Goal: Transaction & Acquisition: Purchase product/service

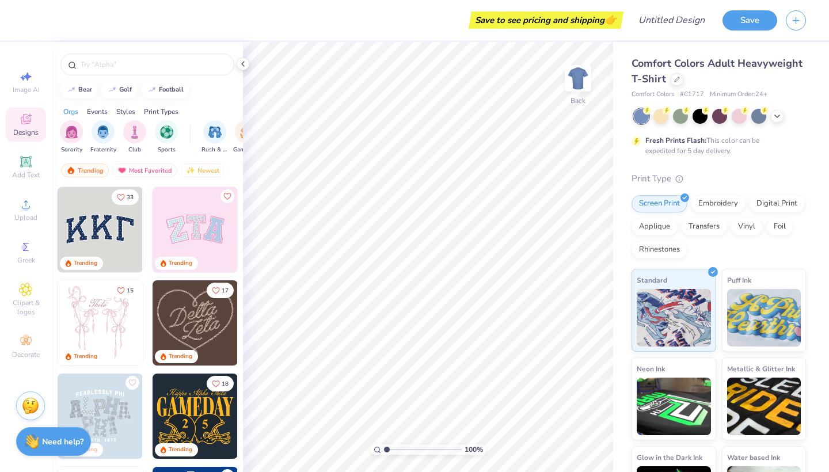
click at [117, 230] on img at bounding box center [100, 229] width 85 height 85
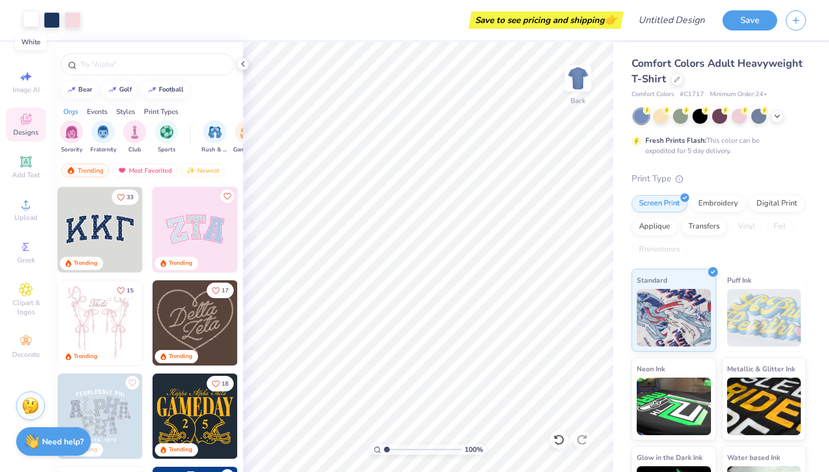
click at [29, 19] on div at bounding box center [31, 19] width 16 height 16
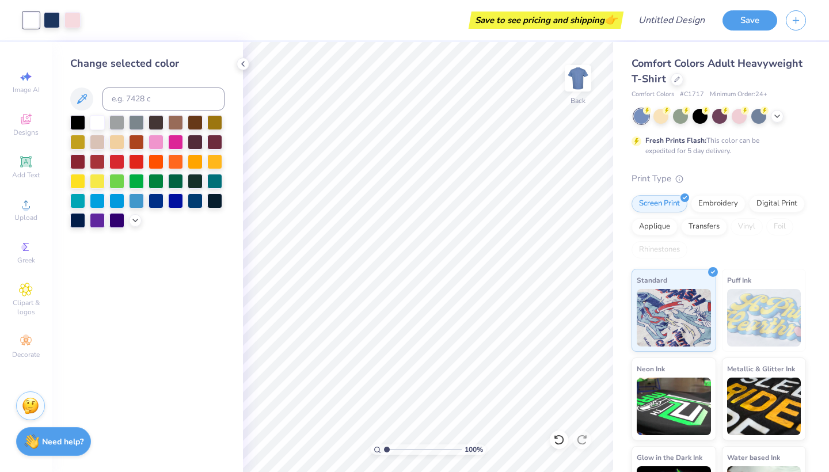
click at [29, 20] on div at bounding box center [31, 20] width 16 height 16
click at [31, 80] on icon at bounding box center [26, 77] width 14 height 14
select select "4"
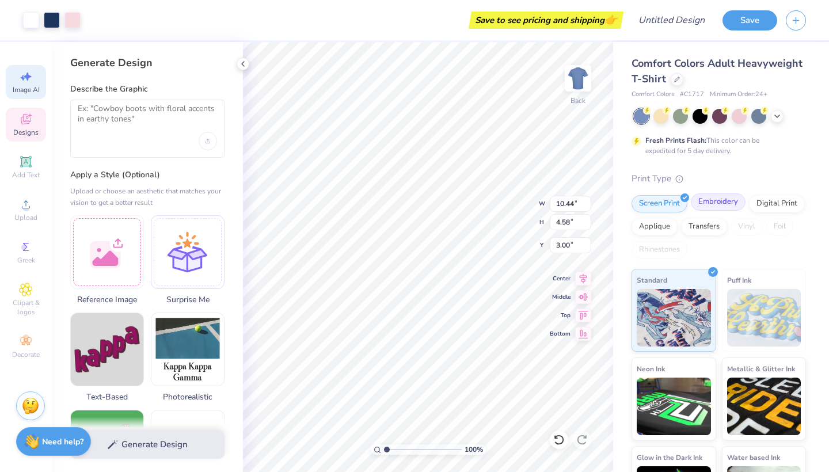
click at [724, 207] on div "Embroidery" at bounding box center [718, 201] width 55 height 17
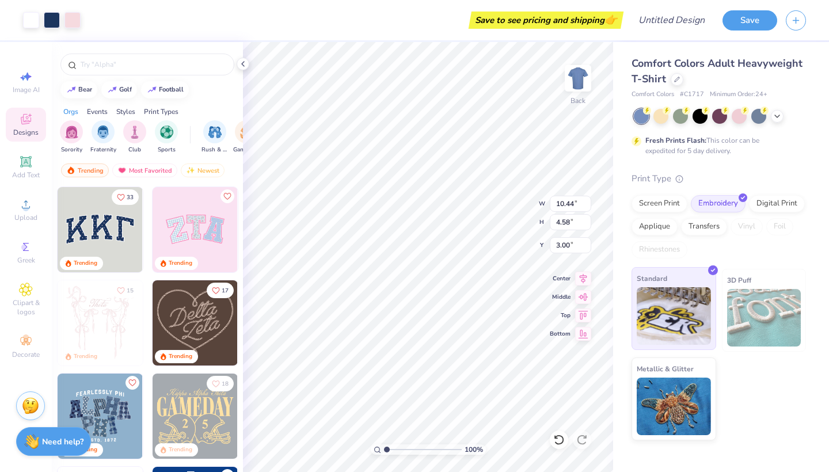
click at [666, 322] on img at bounding box center [674, 316] width 74 height 58
click at [678, 79] on icon at bounding box center [677, 78] width 6 height 6
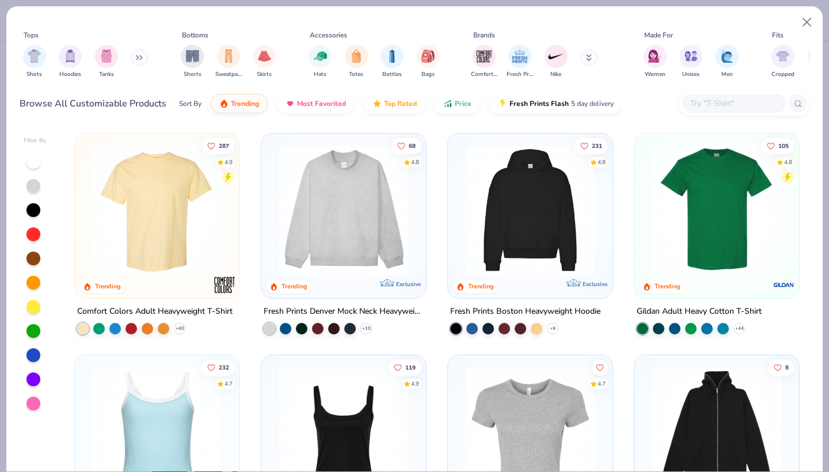
click at [369, 258] on img at bounding box center [344, 210] width 142 height 130
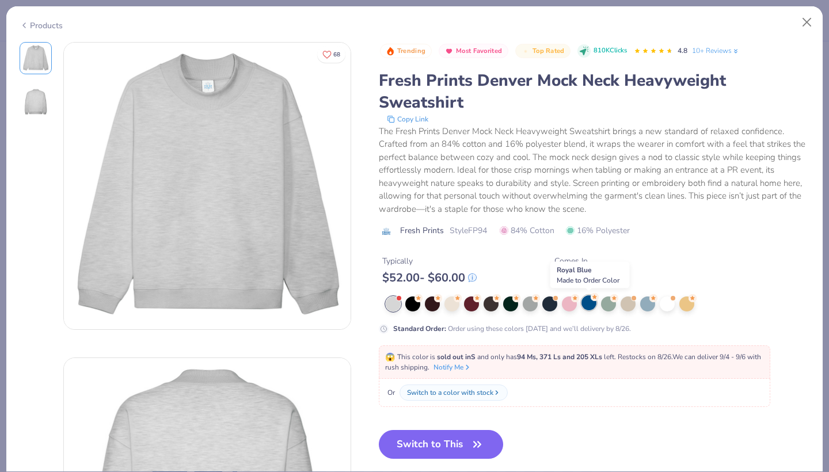
click at [589, 305] on div at bounding box center [589, 302] width 15 height 15
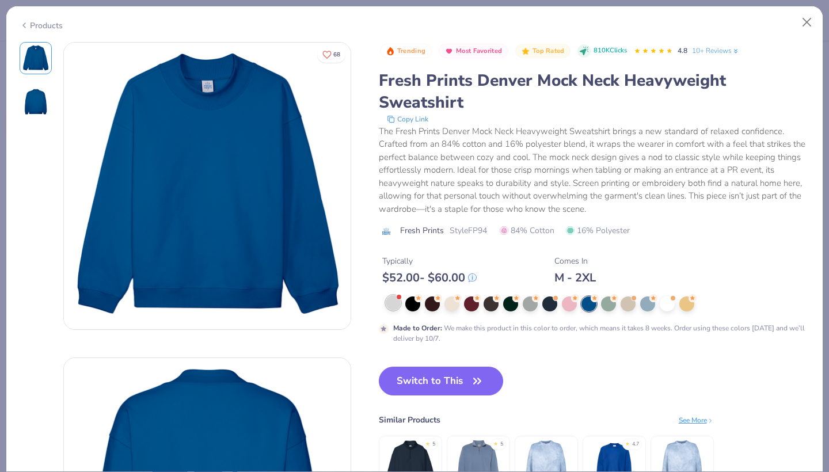
click at [394, 306] on div at bounding box center [393, 302] width 15 height 15
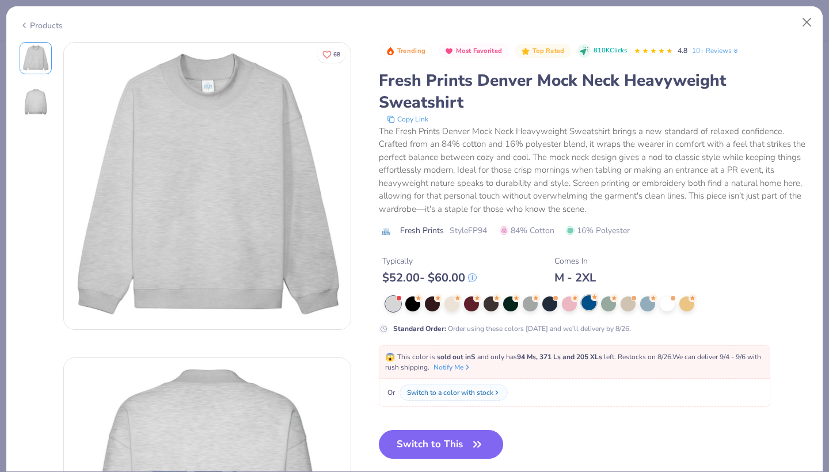
click at [593, 303] on div at bounding box center [589, 302] width 15 height 15
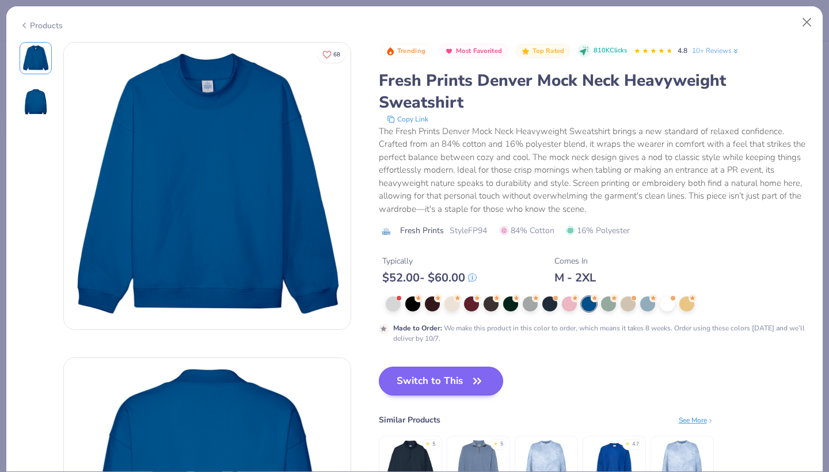
click at [439, 376] on button "Switch to This" at bounding box center [441, 381] width 125 height 29
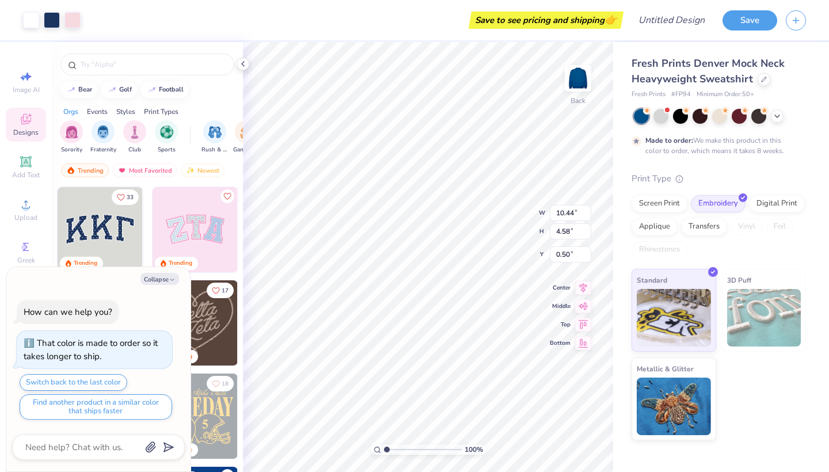
type textarea "x"
type input "1.82"
type textarea "x"
type input "10.17"
type input "4.25"
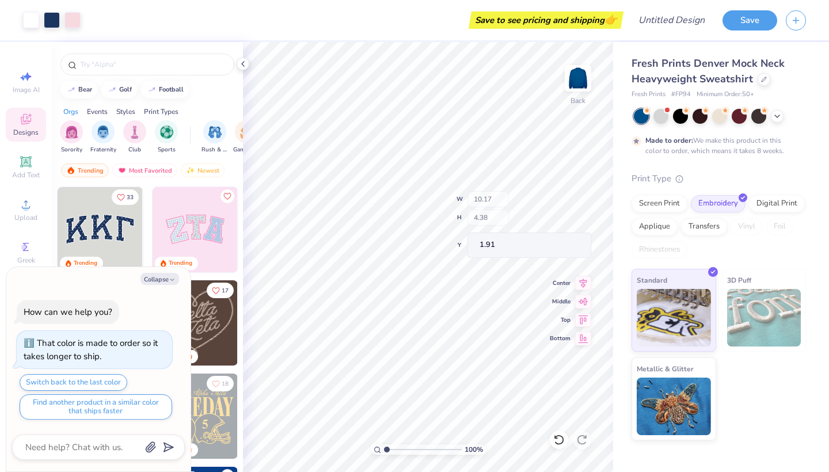
type input "1.93"
type textarea "x"
type input "10.27"
type input "4.38"
type input "1.91"
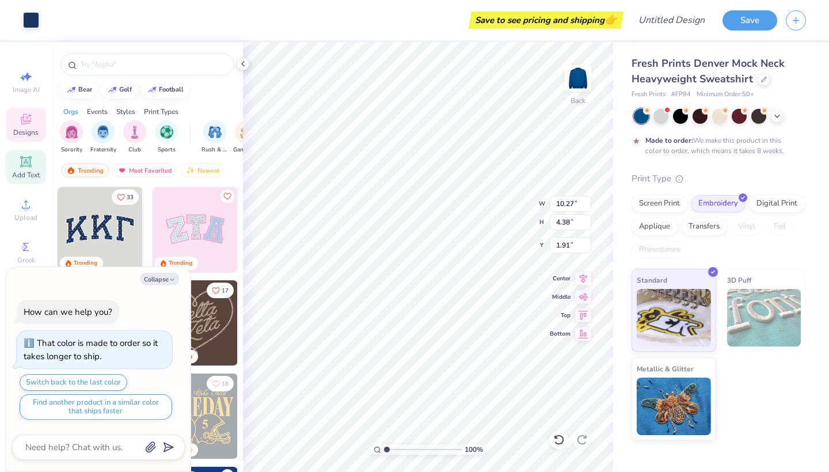
click at [33, 172] on span "Add Text" at bounding box center [26, 174] width 28 height 9
type textarea "x"
type input "5.84"
type input "1.69"
type input "9.15"
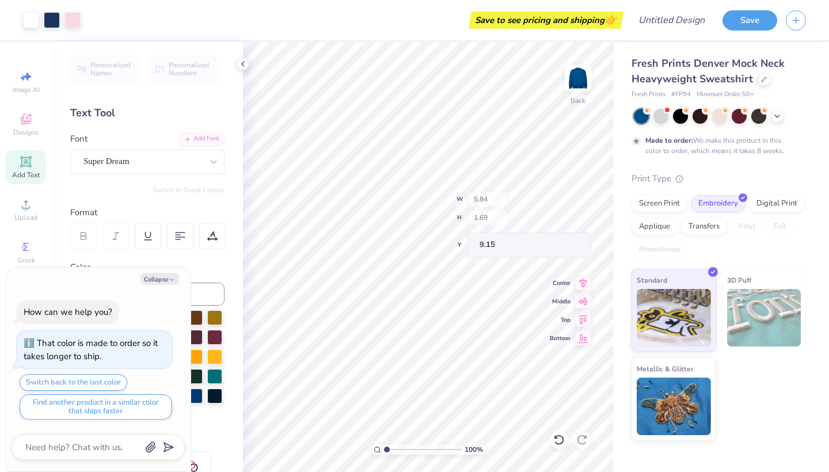
type textarea "x"
type input "10.17"
type input "4.25"
type input "1.93"
type textarea "x"
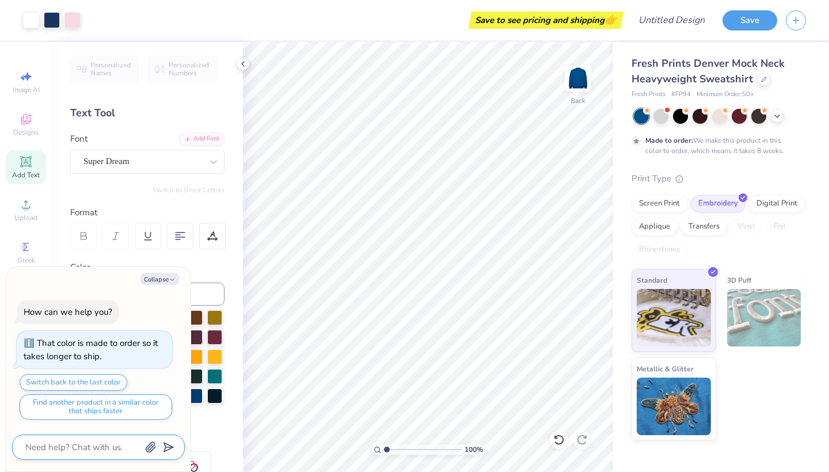
click at [67, 444] on textarea at bounding box center [82, 447] width 117 height 15
type textarea "c"
type textarea "x"
type textarea "cn"
type textarea "x"
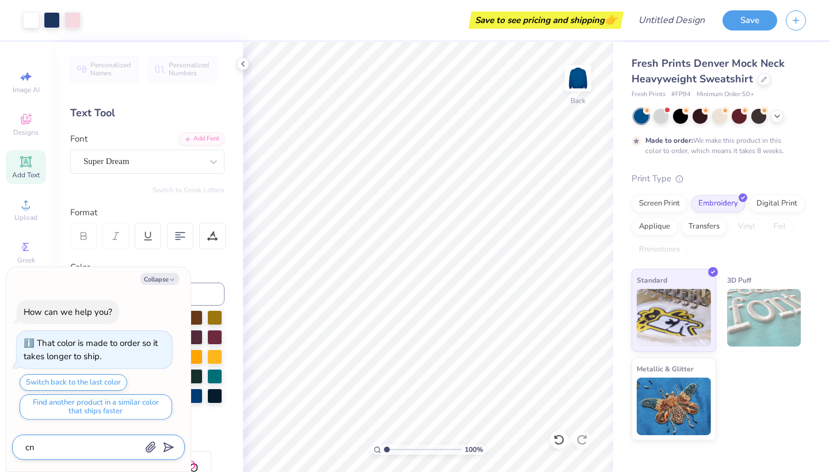
type textarea "c"
type textarea "x"
type textarea "c"
type textarea "x"
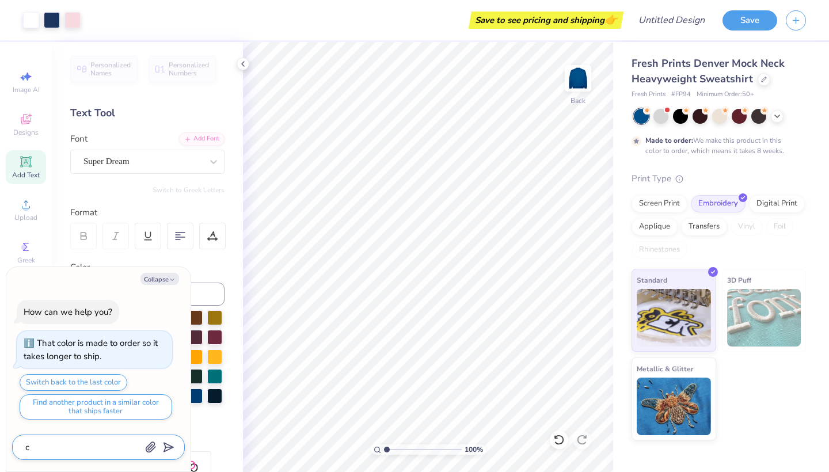
type textarea "co"
type textarea "x"
type textarea "c"
type textarea "x"
type textarea "ca"
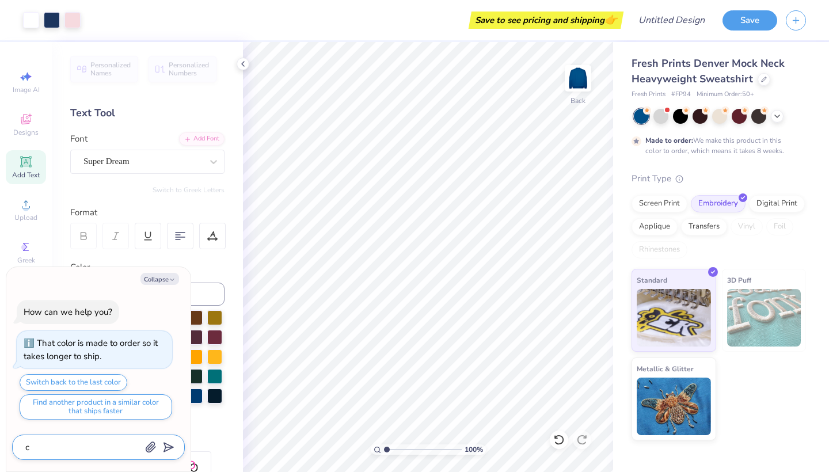
type textarea "x"
type textarea "can"
type textarea "x"
type textarea "can"
type textarea "x"
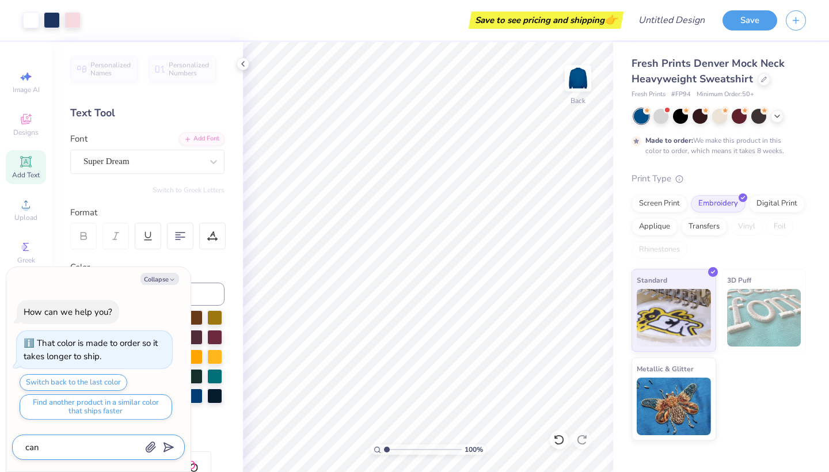
type textarea "can i"
type textarea "x"
type textarea "can i"
type textarea "x"
type textarea "can i f"
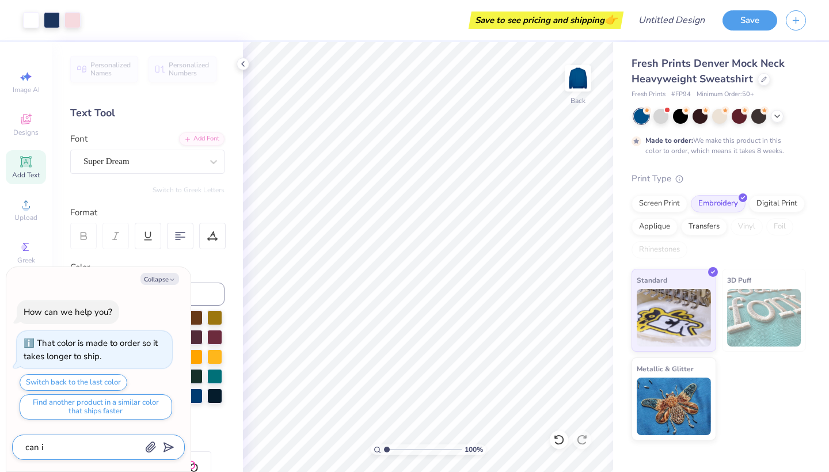
type textarea "x"
type textarea "can i fw"
type textarea "x"
type textarea "can i fwr"
type textarea "x"
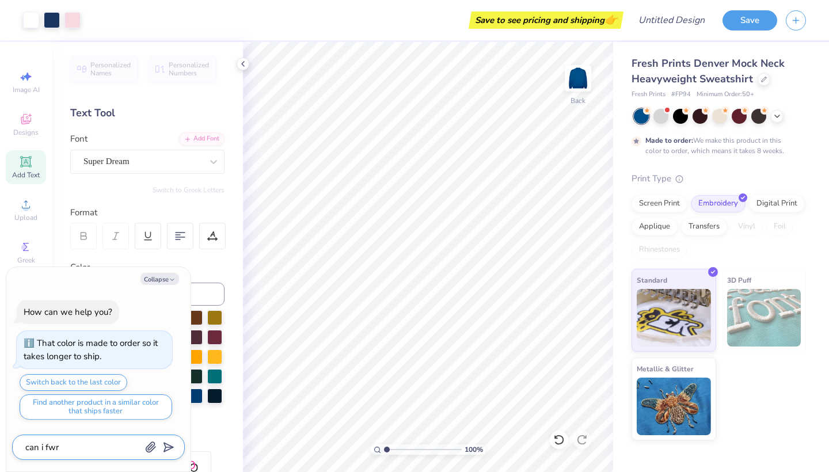
type textarea "can i fwr"
type textarea "x"
type textarea "can i fwr"
type textarea "x"
type textarea "can i fw"
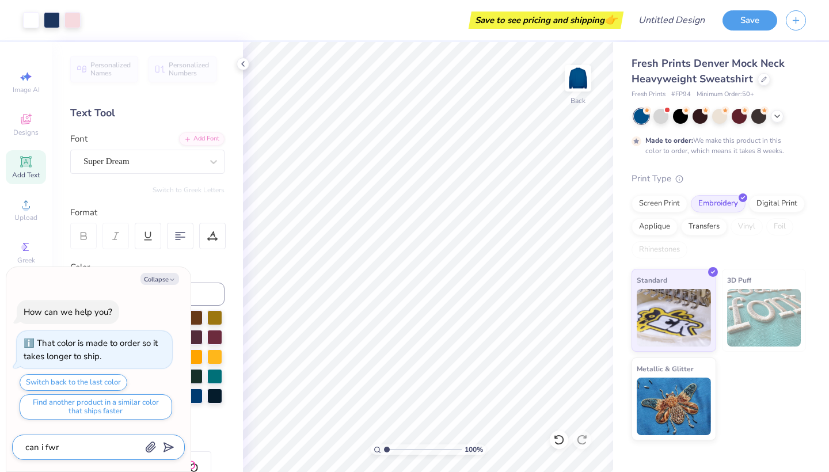
type textarea "x"
type textarea "can i f"
type textarea "x"
type textarea "can i"
type textarea "x"
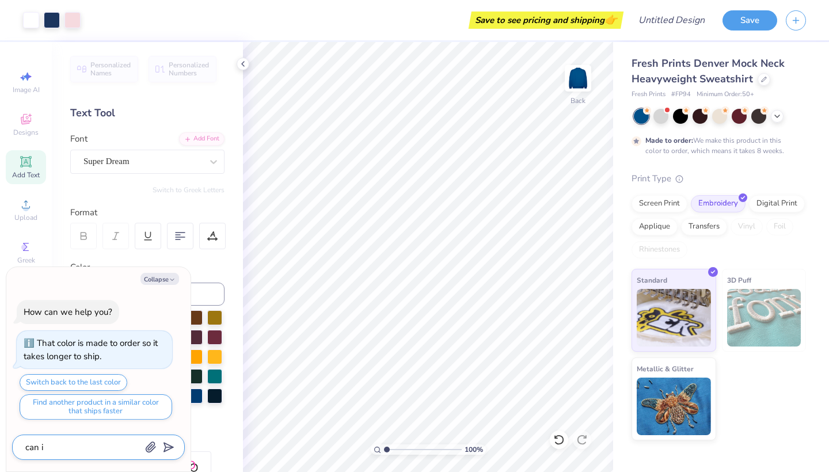
type textarea "can i"
type textarea "x"
type textarea "can"
type textarea "x"
type textarea "can I"
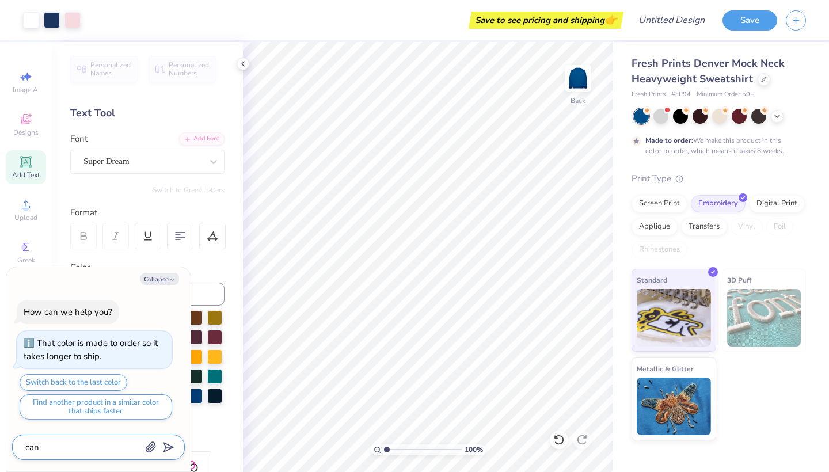
type textarea "x"
type textarea "can I"
type textarea "x"
type textarea "can I f"
type textarea "x"
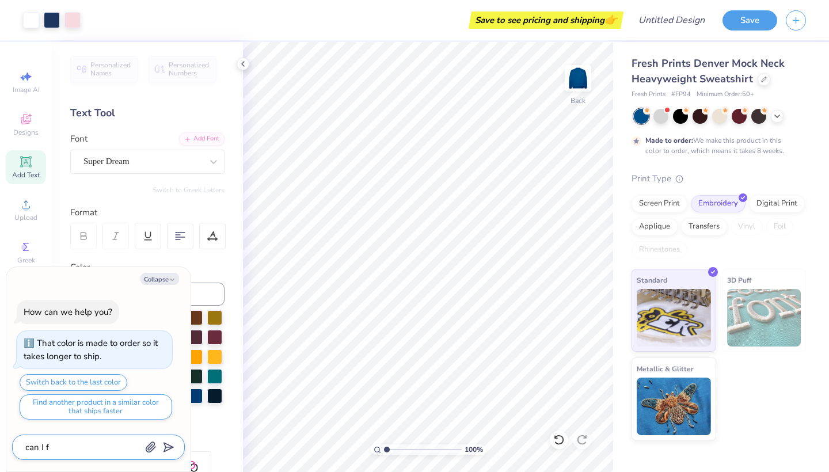
type textarea "can I"
type textarea "x"
type textarea "can I F"
type textarea "x"
type textarea "can I Fe"
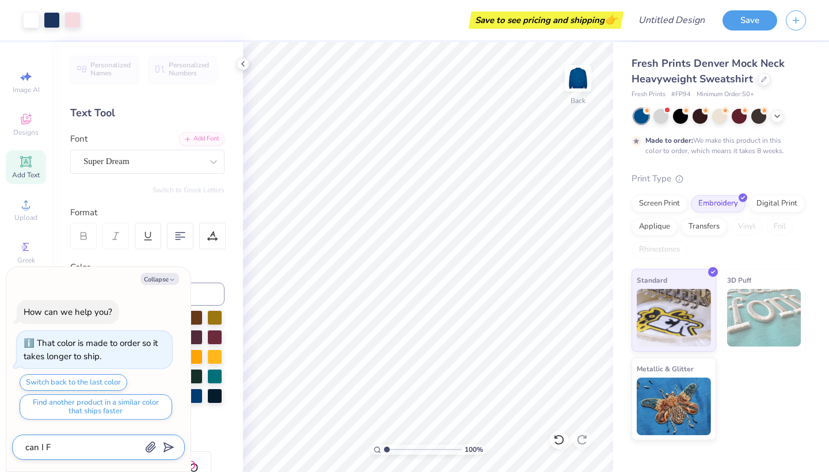
type textarea "x"
type textarea "can I F"
type textarea "x"
type textarea "can I"
type textarea "x"
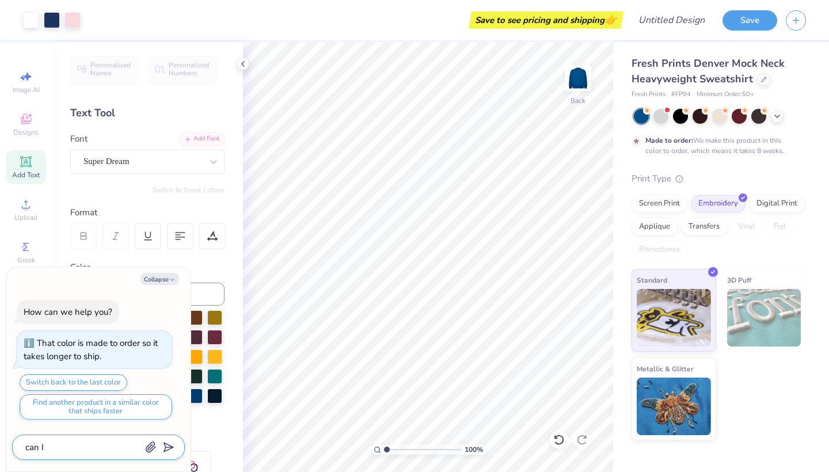
type textarea "can I g"
type textarea "x"
type textarea "can I ge"
type textarea "x"
type textarea "can I ge"
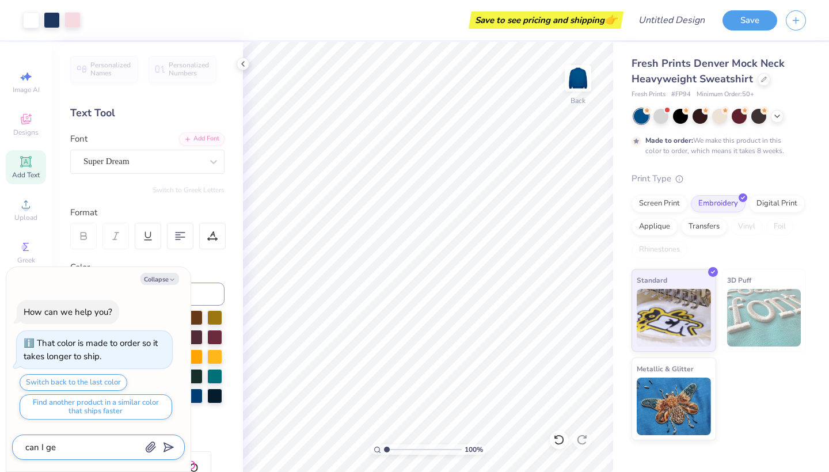
type textarea "x"
type textarea "can I ge t"
type textarea "x"
type textarea "can I ge"
type textarea "x"
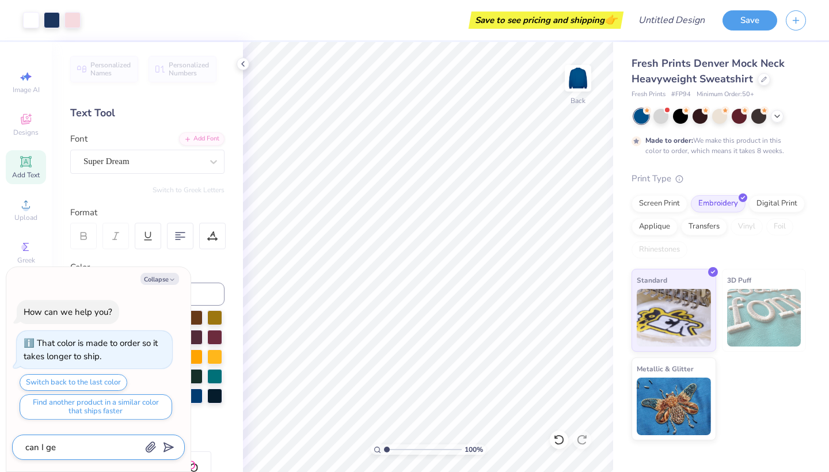
type textarea "can I ge"
type textarea "x"
type textarea "can I get"
type textarea "x"
type textarea "can I get"
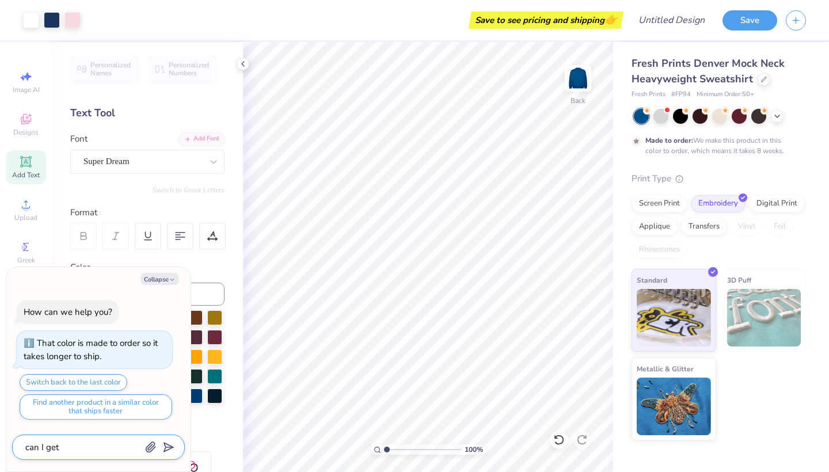
type textarea "x"
type textarea "can I get e"
type textarea "x"
type textarea "can I get"
type textarea "x"
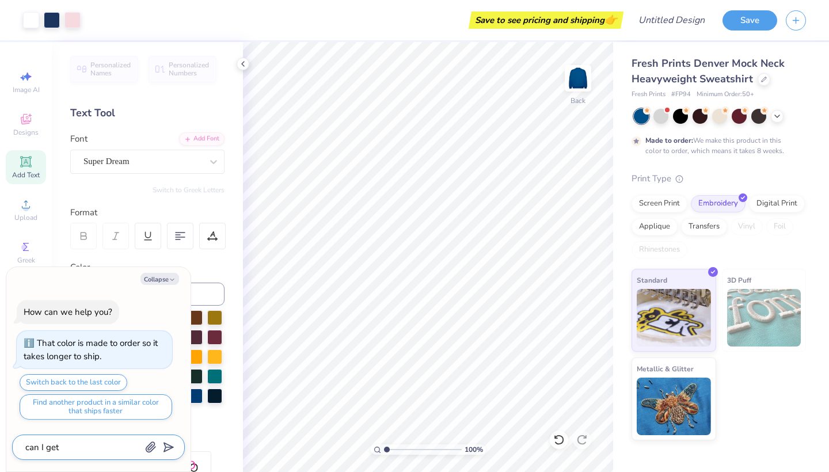
type textarea "can I get t"
type textarea "x"
type textarea "can I get th"
type textarea "x"
type textarea "can I get the"
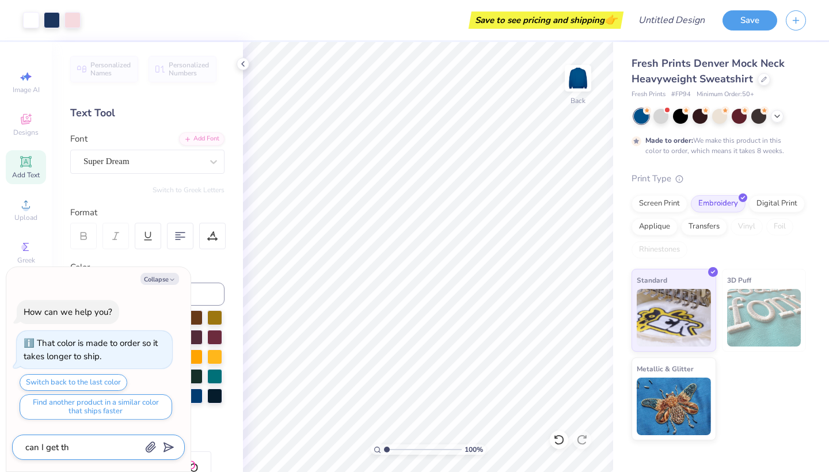
type textarea "x"
type textarea "can I get the"
type textarea "x"
type textarea "can I get the p"
type textarea "x"
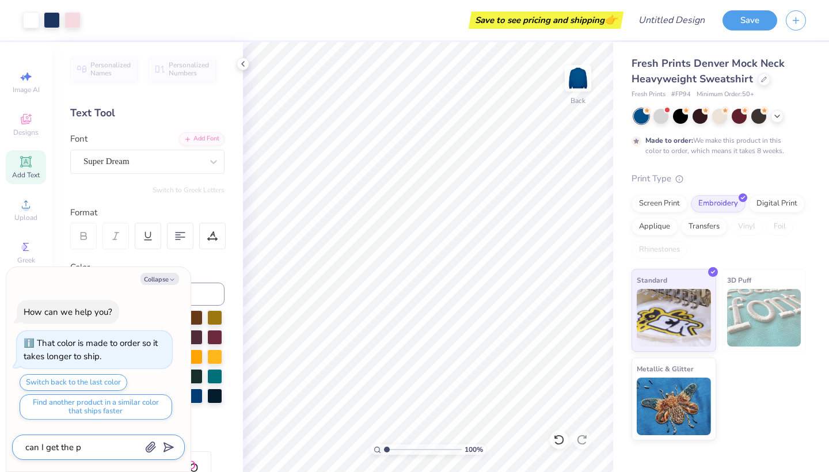
type textarea "can I get the po"
type textarea "x"
type textarea "can I get the pol"
type textarea "x"
type textarea "can I get the [DATE]"
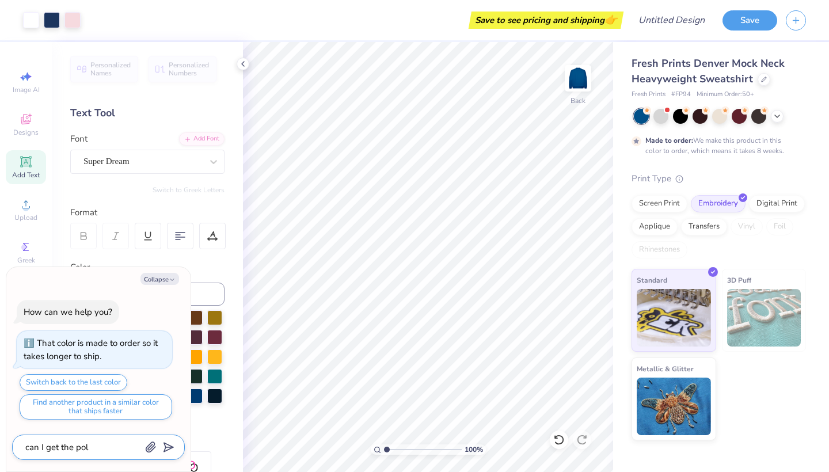
type textarea "x"
type textarea "can I get the pol"
type textarea "x"
type textarea "can I get the polk"
type textarea "x"
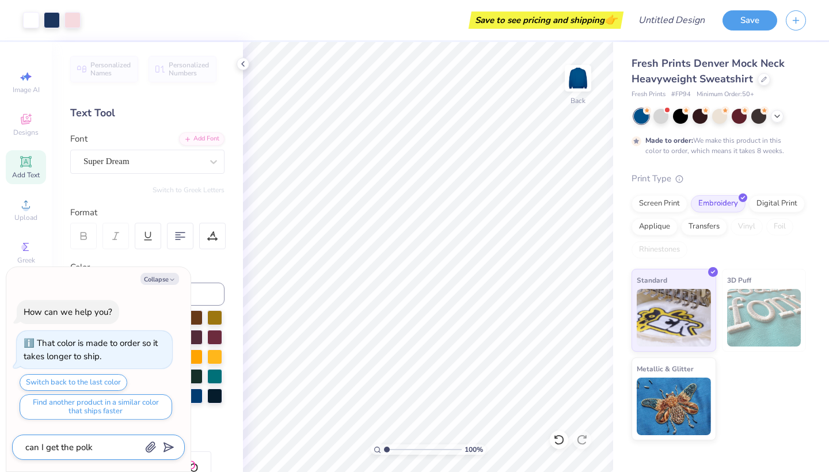
type textarea "can I get the polka"
type textarea "x"
type textarea "can I get the polkad"
type textarea "x"
type textarea "can I get the polkado"
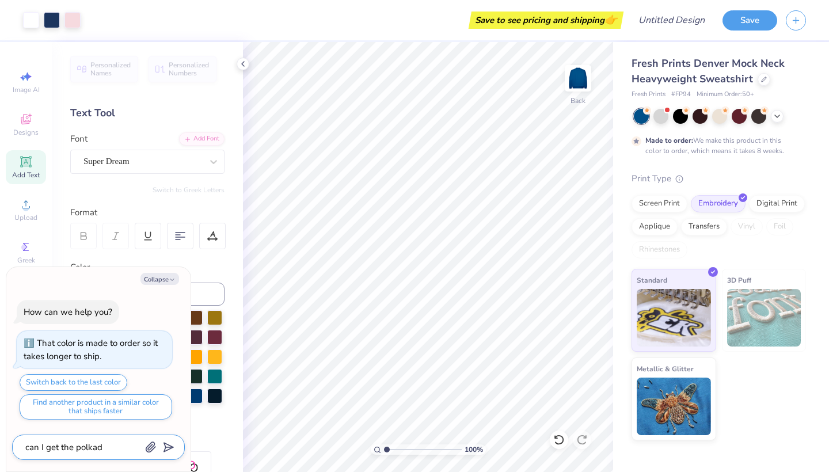
type textarea "x"
type textarea "can I get the polkadot"
type textarea "x"
type textarea "can I get the polkadot"
type textarea "x"
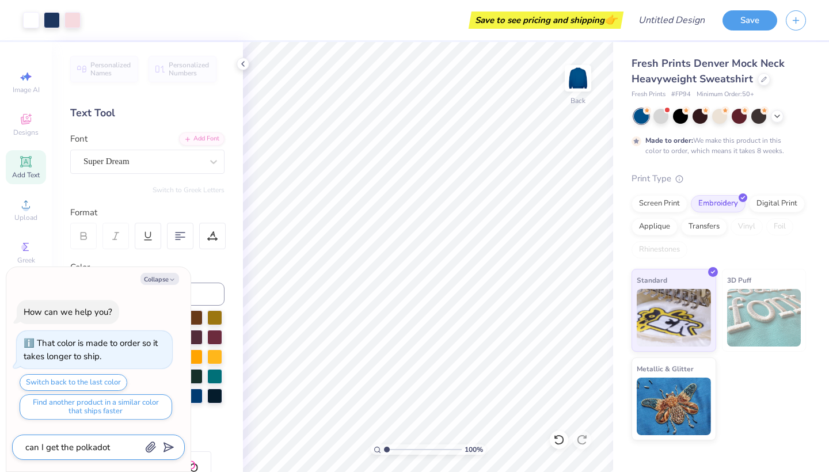
type textarea "can I get the polkadot f"
type textarea "x"
type textarea "can I get the polkadot"
type textarea "x"
type textarea "can I get the polkadot t"
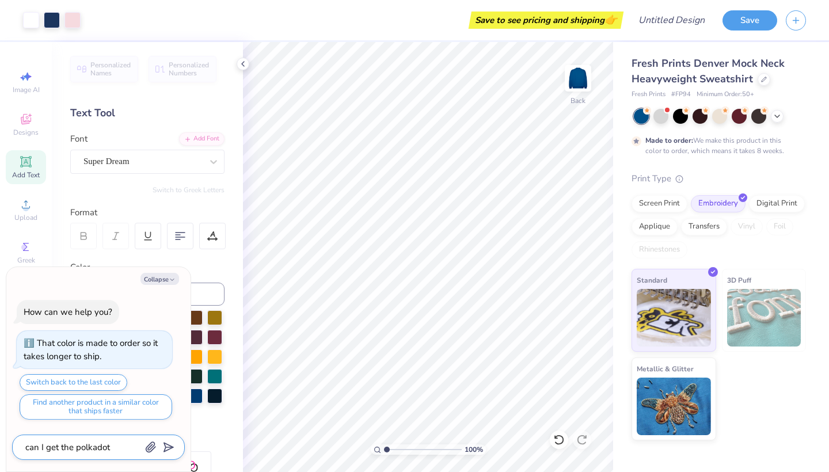
type textarea "x"
type textarea "can I get the polkadot te"
type textarea "x"
type textarea "can I get the polkadot tex"
type textarea "x"
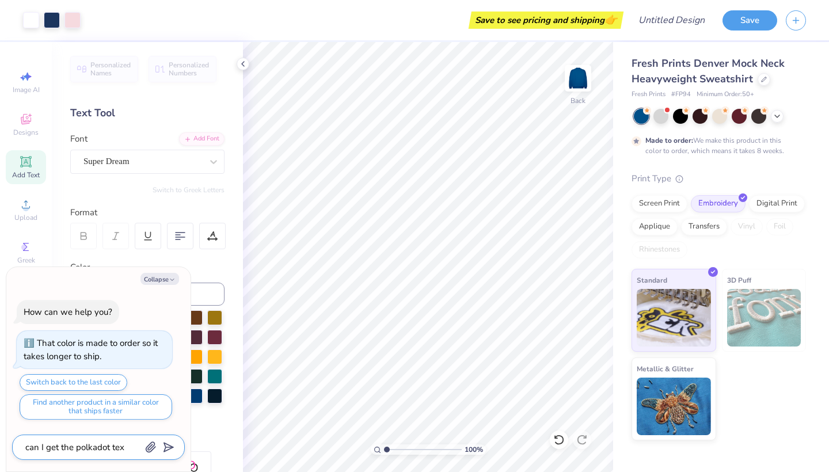
type textarea "can I get the polkadot te"
type textarea "x"
type textarea "can I get the polkadot t"
type textarea "x"
type textarea "can I get the polkadot"
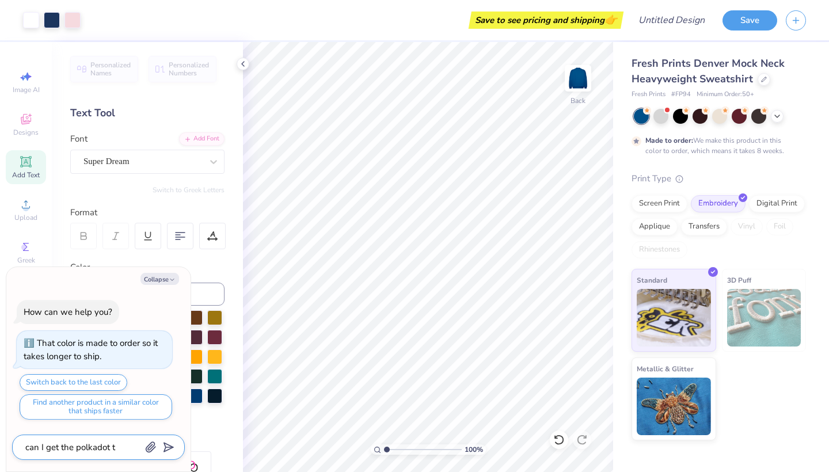
type textarea "x"
type textarea "can I get the polkadot s"
type textarea "x"
type textarea "can I get the polkadot st"
type textarea "x"
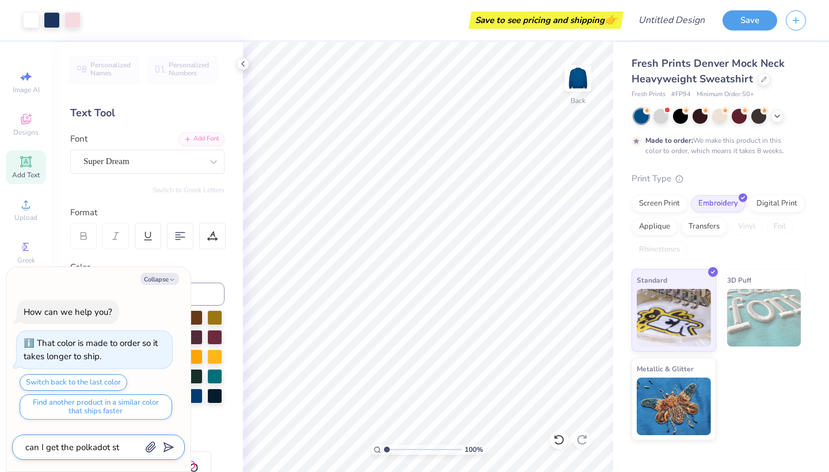
type textarea "can I get the polkadot sty"
type textarea "x"
type textarea "can I get the polkadot styl"
type textarea "x"
type textarea "can I get the polkadot style"
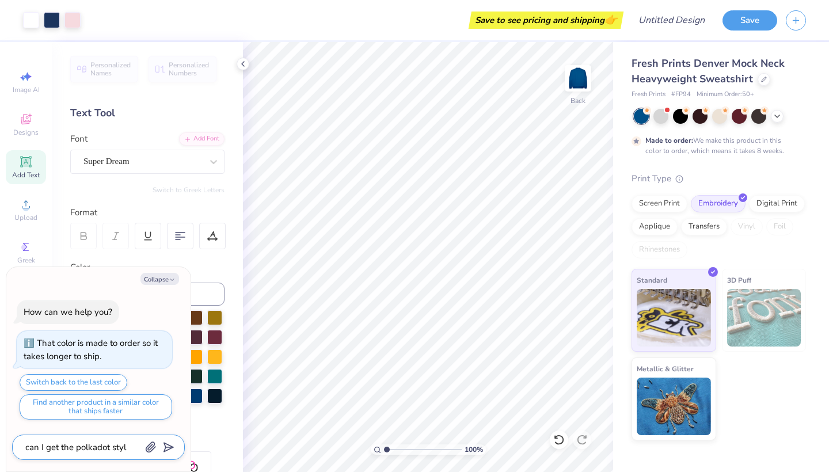
type textarea "x"
type textarea "can I get the polkadot style"
type textarea "x"
type textarea "can I get the polkadot style b"
type textarea "x"
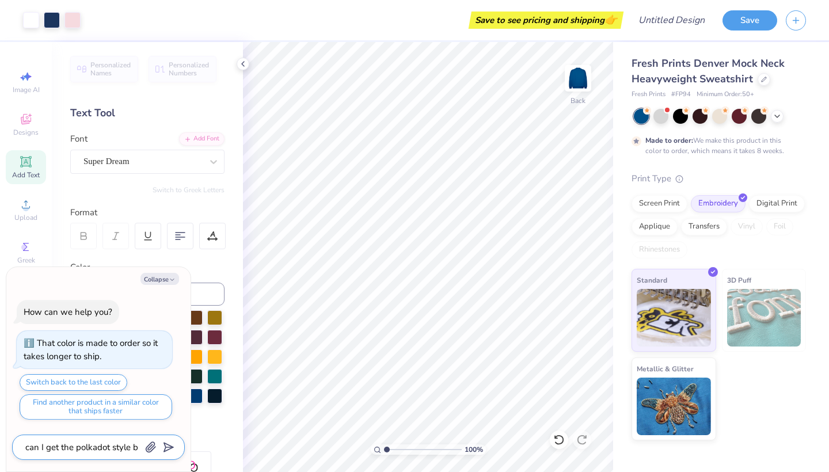
type textarea "can I get the polkadot style bu"
type textarea "x"
type textarea "can I get the polkadot style but"
type textarea "x"
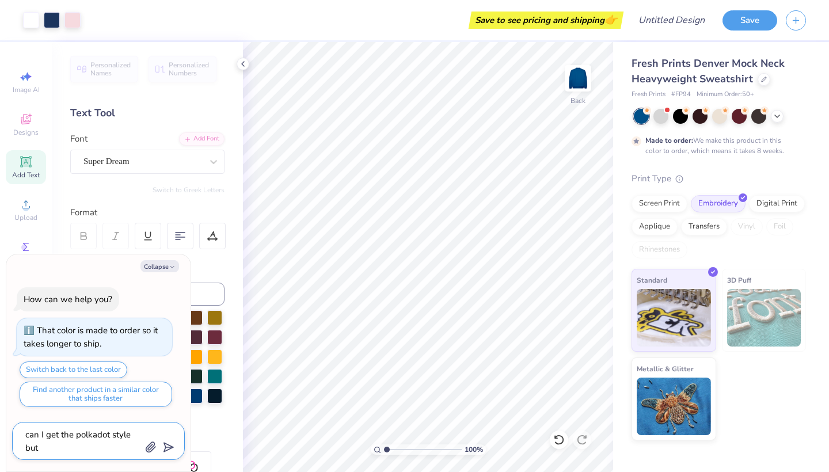
type textarea "can I get the polkadot style but"
type textarea "x"
type textarea "can I get the polkadot style but w"
type textarea "x"
type textarea "can I get the polkadot style but wi"
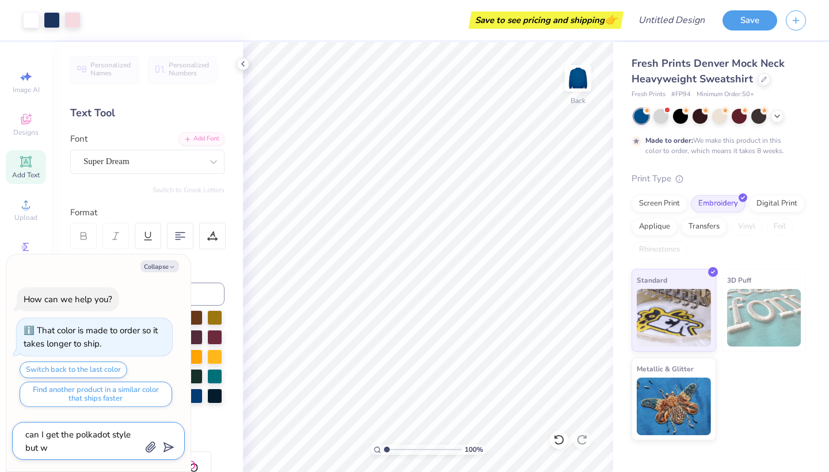
type textarea "x"
type textarea "can I get the polkadot style but wit"
type textarea "x"
type textarea "can I get the polkadot style but with"
type textarea "x"
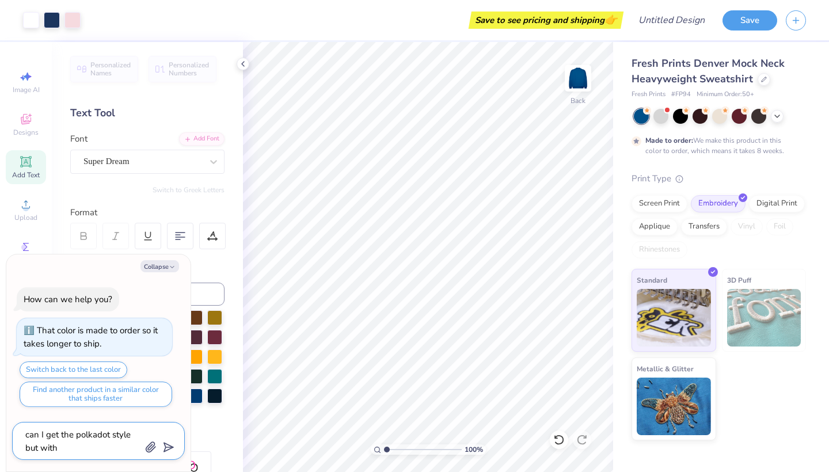
type textarea "can I get the polkadot style but with"
type textarea "x"
type textarea "can I get the polkadot style but with d"
type textarea "x"
type textarea "can I get the polkadot style but with di"
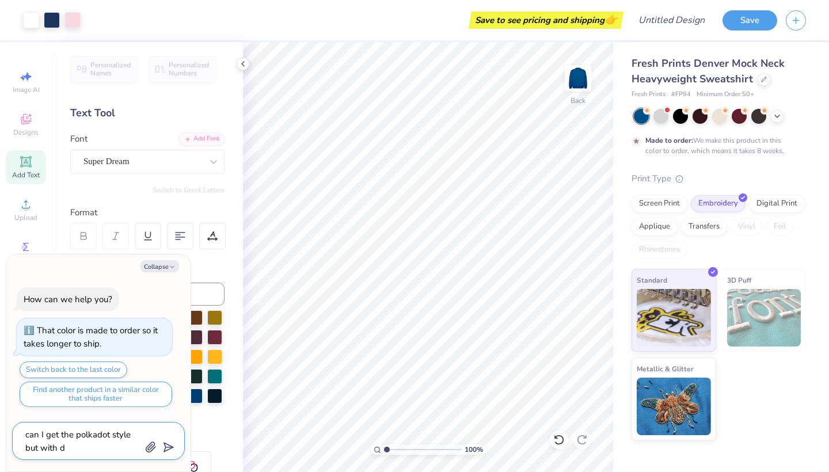
type textarea "x"
type textarea "can I get the polkadot style but with dif"
type textarea "x"
type textarea "can I get the polkadot style but with diff"
type textarea "x"
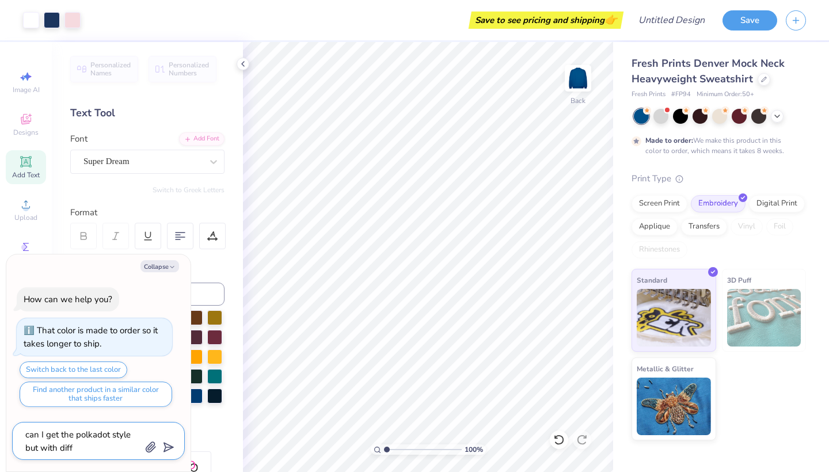
type textarea "can I get the polkadot style but with diffe"
type textarea "x"
type textarea "can I get the polkadot style but with differ"
type textarea "x"
type textarea "can I get the polkadot style but with differe"
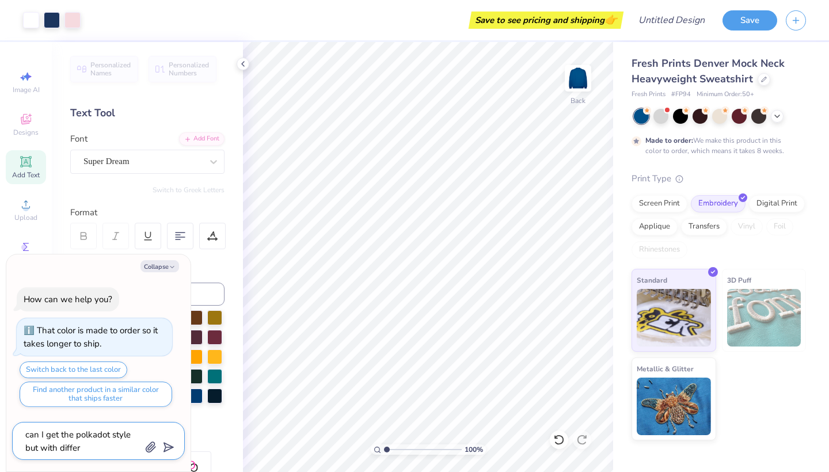
type textarea "x"
type textarea "can I get the polkadot style but with differen"
type textarea "x"
type textarea "can I get the polkadot style but with different"
type textarea "x"
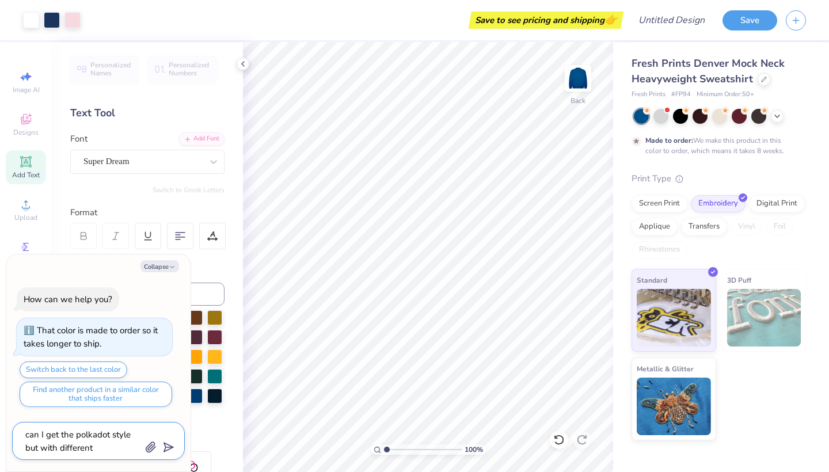
type textarea "can I get the polkadot style but with different"
type textarea "x"
type textarea "can I get the polkadot style but with different w"
type textarea "x"
type textarea "can I get the polkadot style but with different wo"
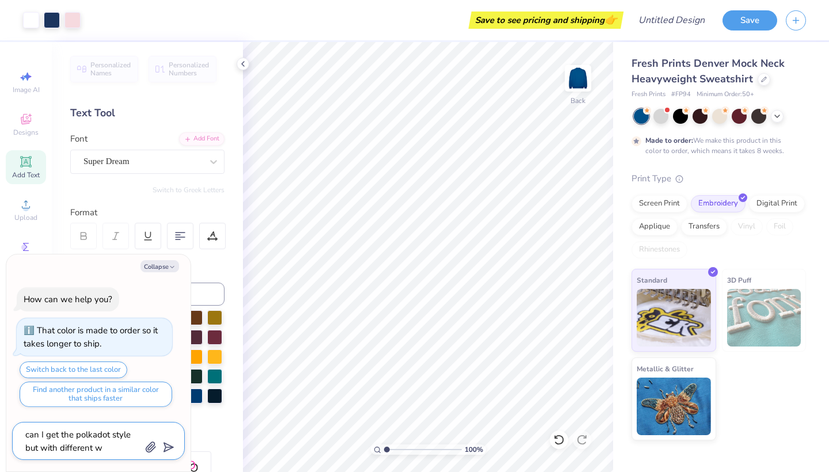
type textarea "x"
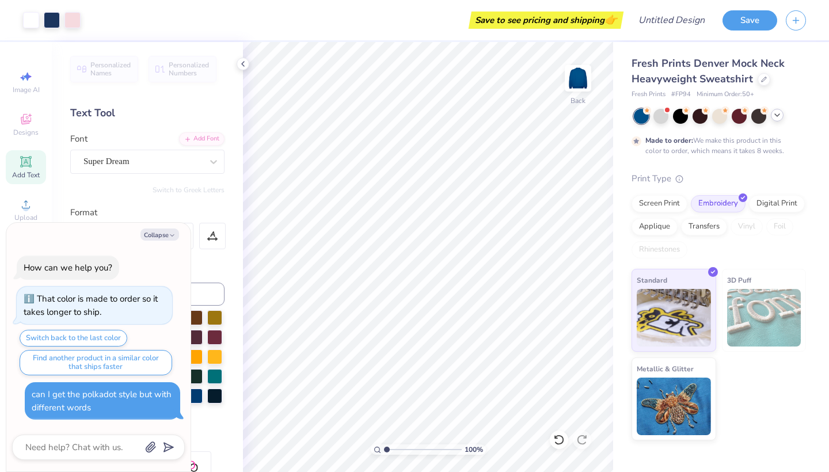
click at [779, 117] on icon at bounding box center [777, 115] width 9 height 9
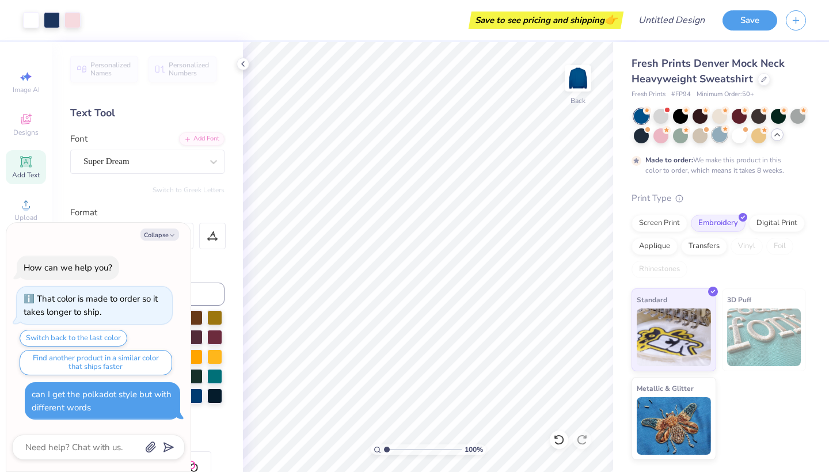
click at [718, 135] on div at bounding box center [719, 134] width 15 height 15
click at [636, 139] on div at bounding box center [641, 134] width 15 height 15
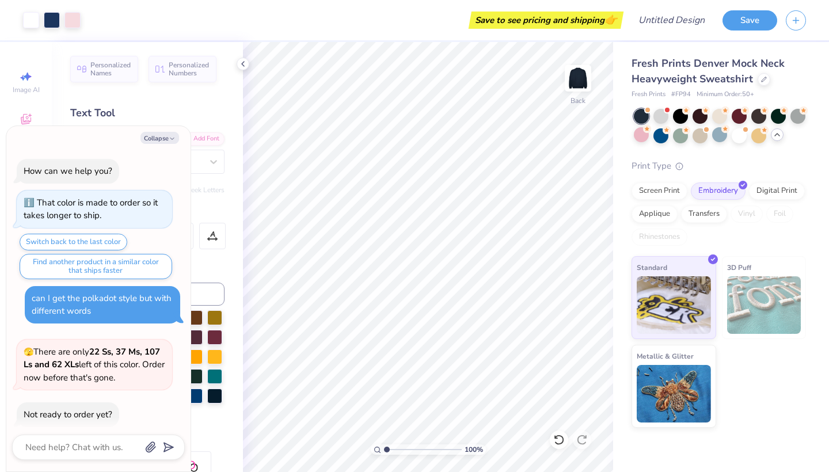
scroll to position [107, 0]
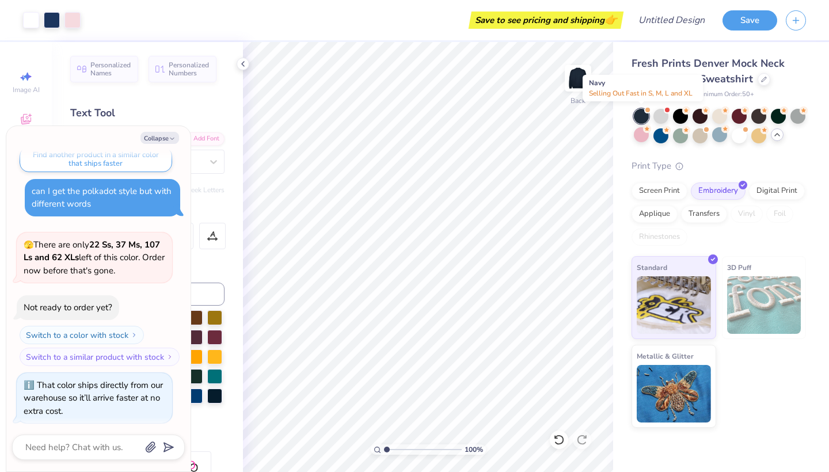
click at [640, 118] on div at bounding box center [641, 116] width 15 height 15
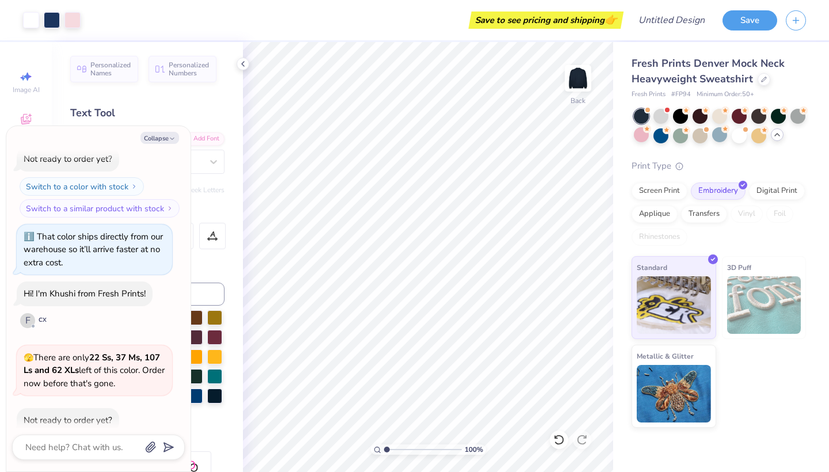
scroll to position [310, 0]
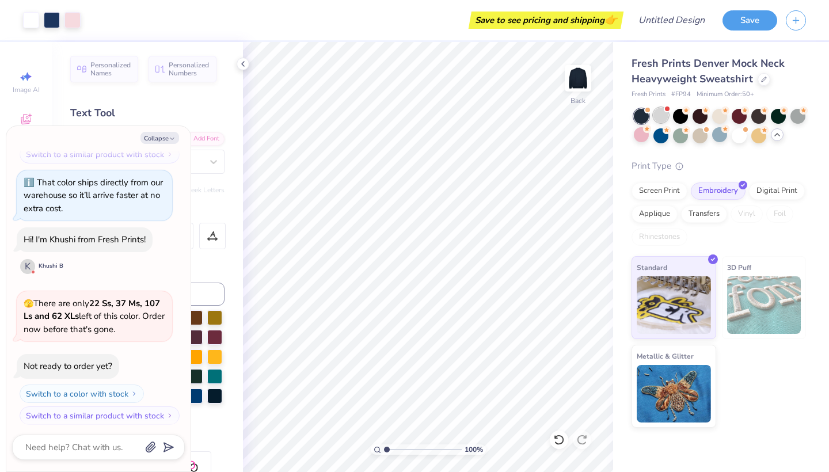
click at [659, 118] on div at bounding box center [661, 115] width 15 height 15
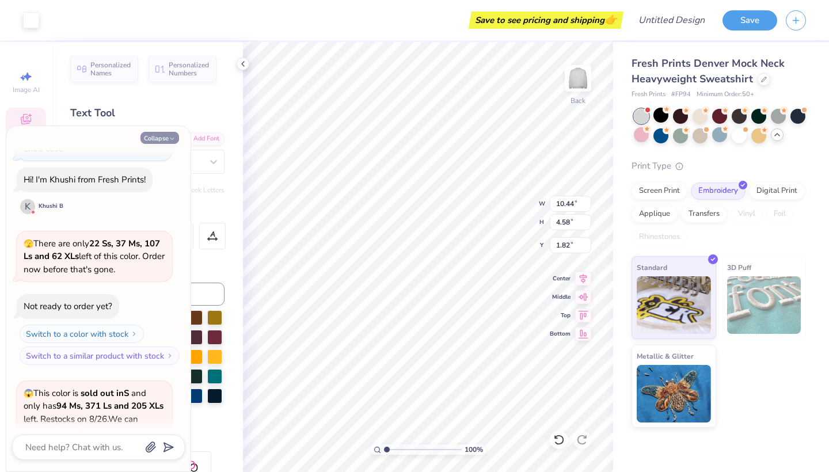
scroll to position [576, 0]
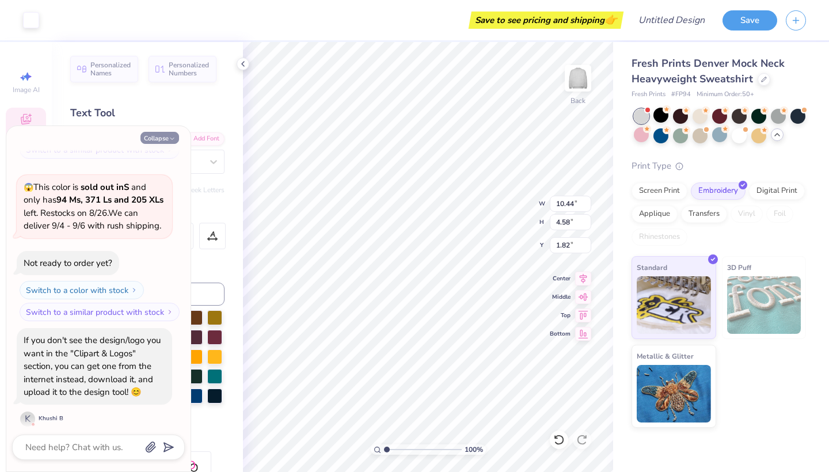
click at [170, 138] on icon "button" at bounding box center [172, 138] width 7 height 7
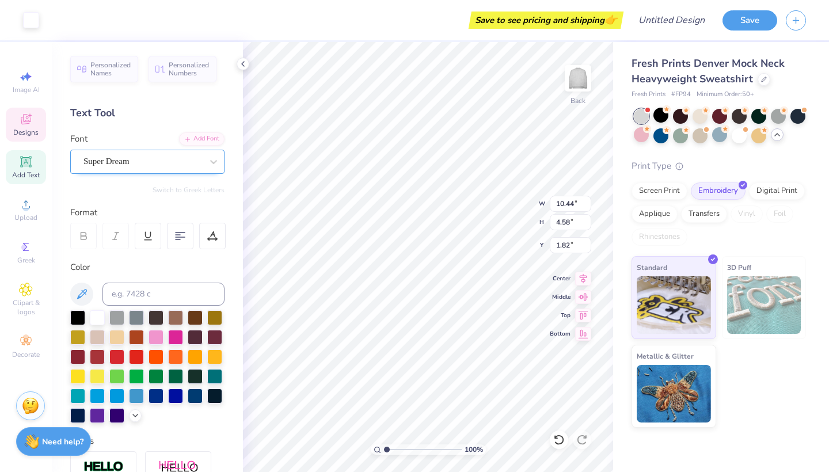
click at [150, 158] on div "Super Dream" at bounding box center [142, 162] width 121 height 18
click at [96, 318] on div at bounding box center [97, 316] width 15 height 15
click at [194, 403] on div at bounding box center [195, 395] width 15 height 15
click at [176, 289] on input at bounding box center [164, 294] width 122 height 23
click at [100, 318] on div at bounding box center [97, 316] width 15 height 15
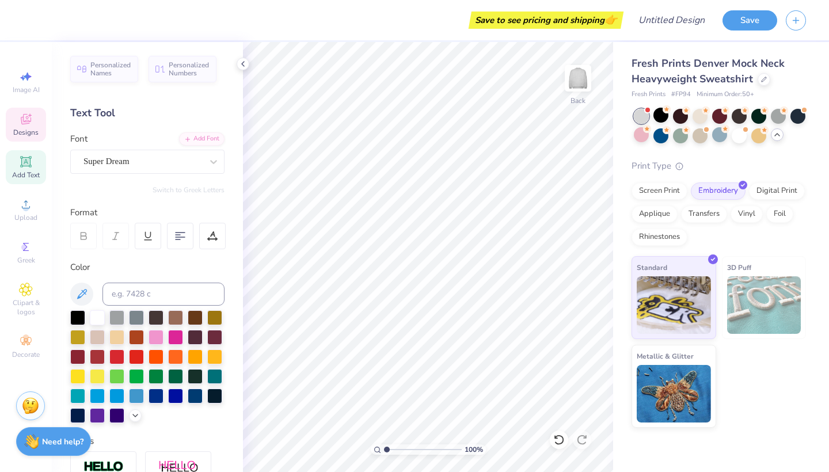
click at [27, 115] on icon at bounding box center [26, 119] width 14 height 14
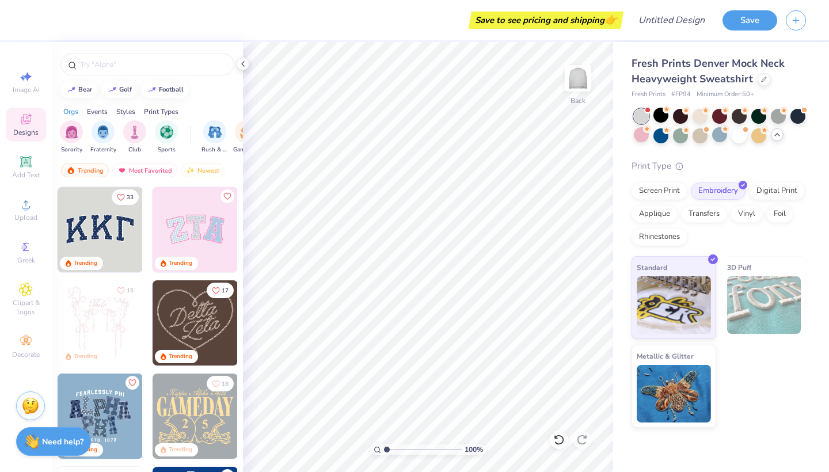
scroll to position [0, 0]
click at [99, 214] on img at bounding box center [100, 229] width 85 height 85
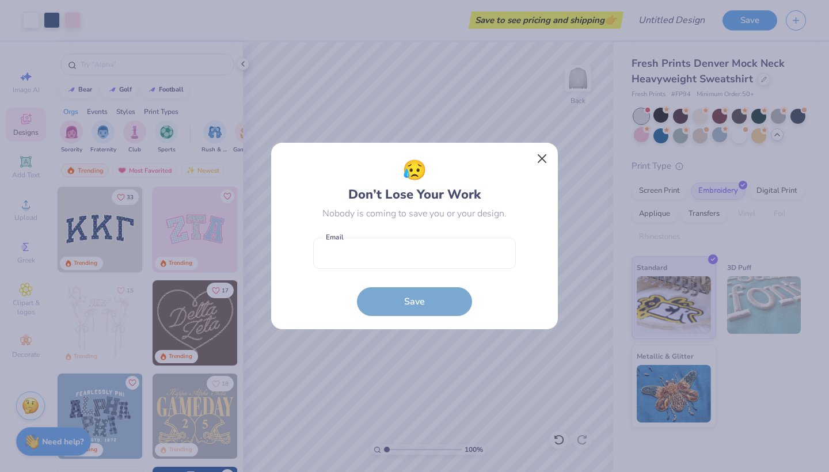
click at [544, 158] on button "Close" at bounding box center [543, 159] width 22 height 22
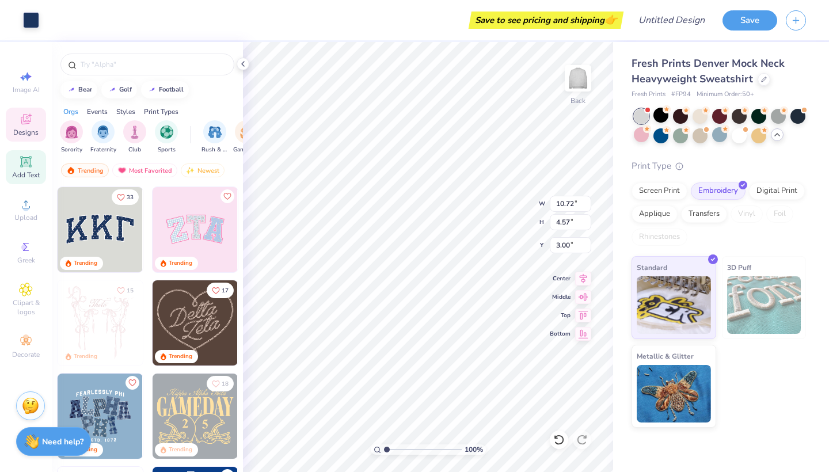
click at [24, 162] on icon at bounding box center [25, 161] width 9 height 9
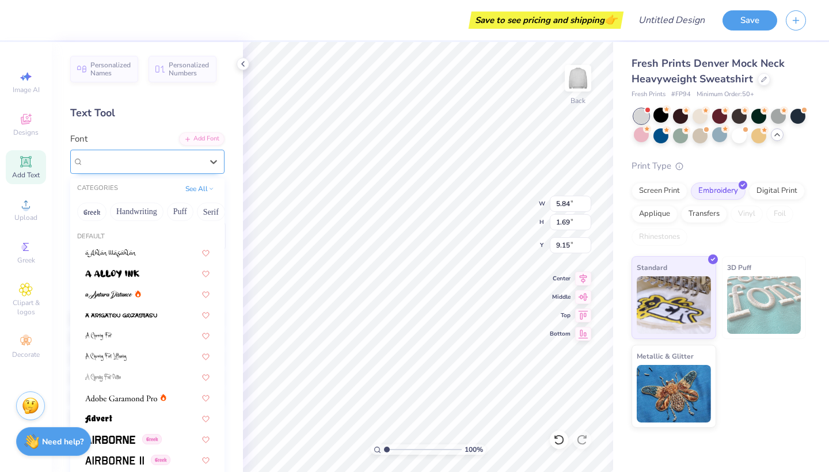
click at [196, 162] on div "Super Dream" at bounding box center [142, 162] width 121 height 18
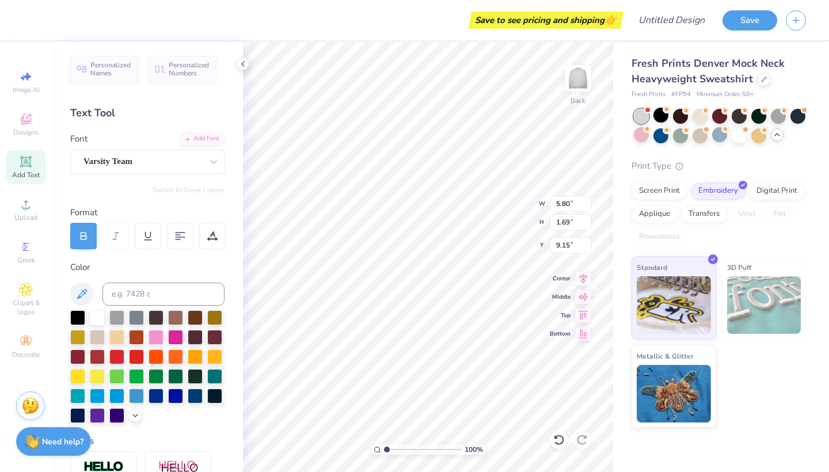
scroll to position [0, 2]
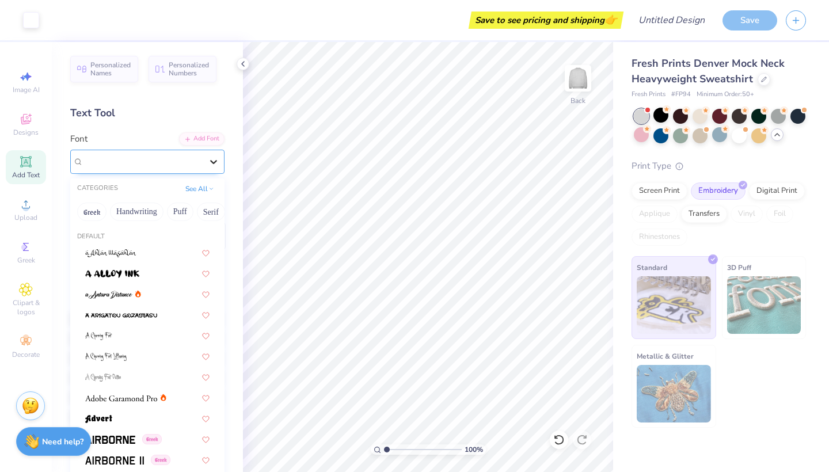
click at [210, 161] on icon at bounding box center [214, 162] width 12 height 12
click at [199, 186] on button "See All" at bounding box center [200, 188] width 36 height 12
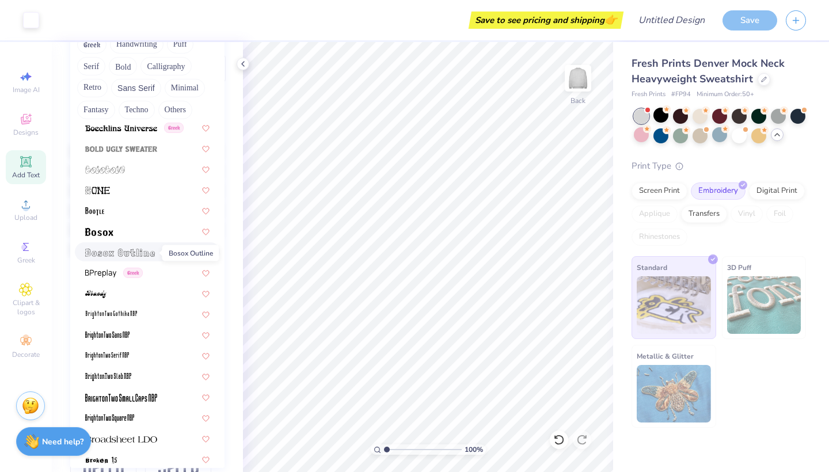
scroll to position [689, 0]
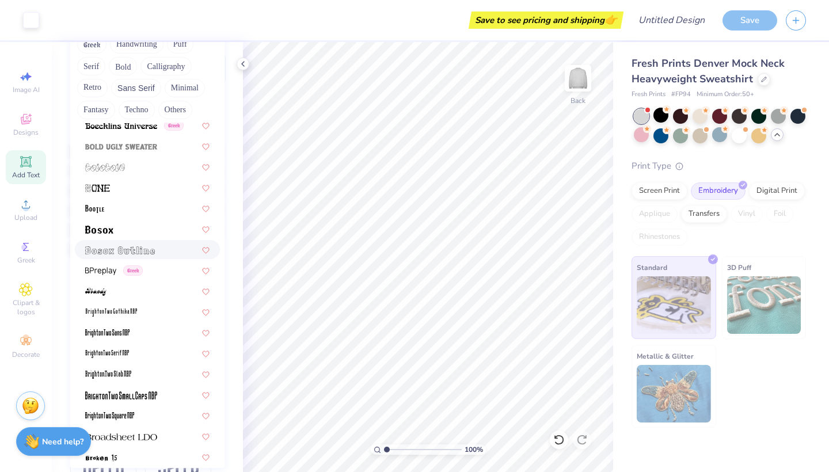
click at [128, 255] on img at bounding box center [120, 250] width 70 height 8
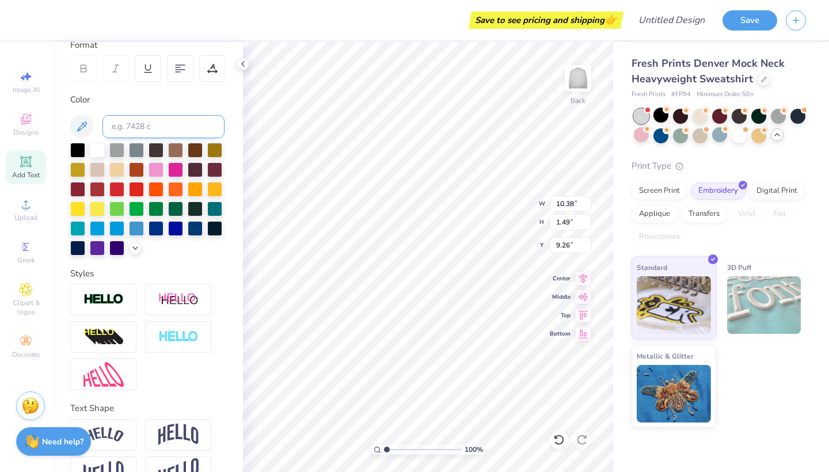
scroll to position [0, 0]
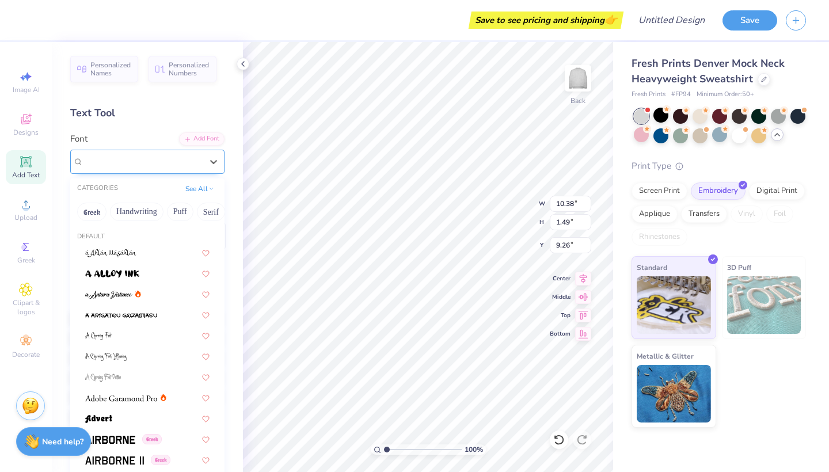
click at [196, 161] on div "Bosox Outline" at bounding box center [142, 162] width 121 height 18
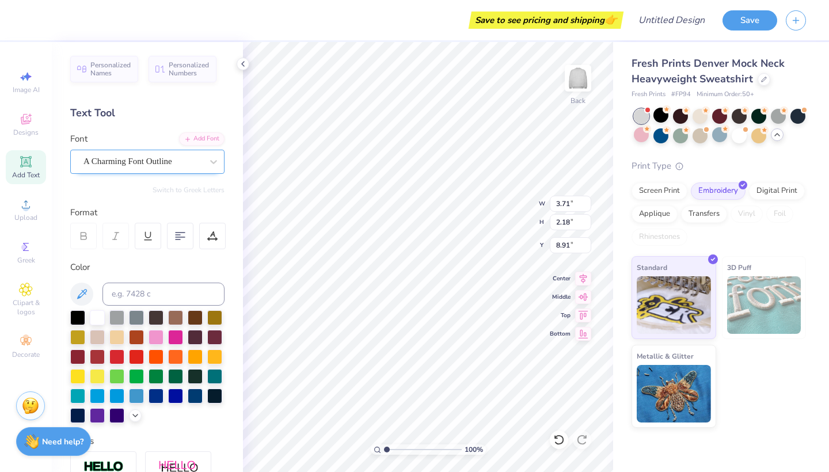
click at [195, 163] on div "A Charming Font Outline" at bounding box center [142, 162] width 121 height 18
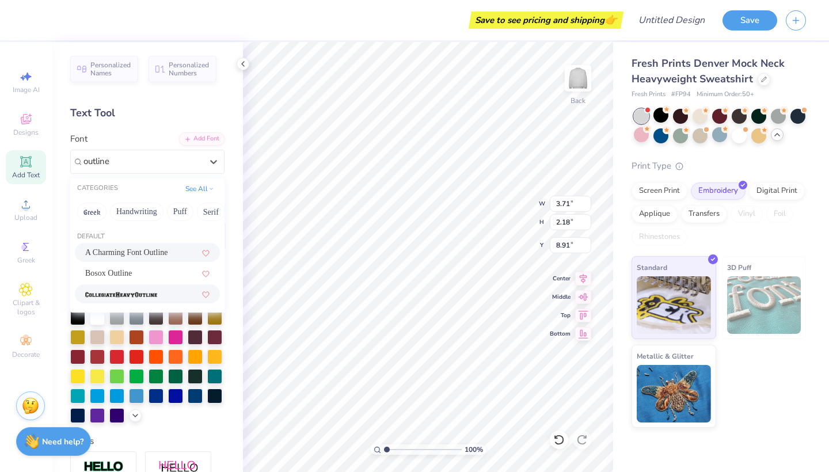
click at [142, 298] on img at bounding box center [121, 295] width 72 height 8
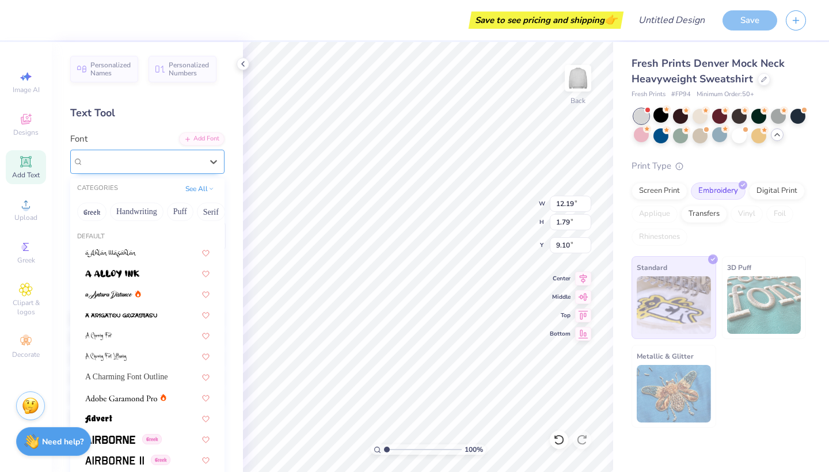
click at [150, 161] on span "CollegiateHeavyOutline" at bounding box center [126, 161] width 84 height 13
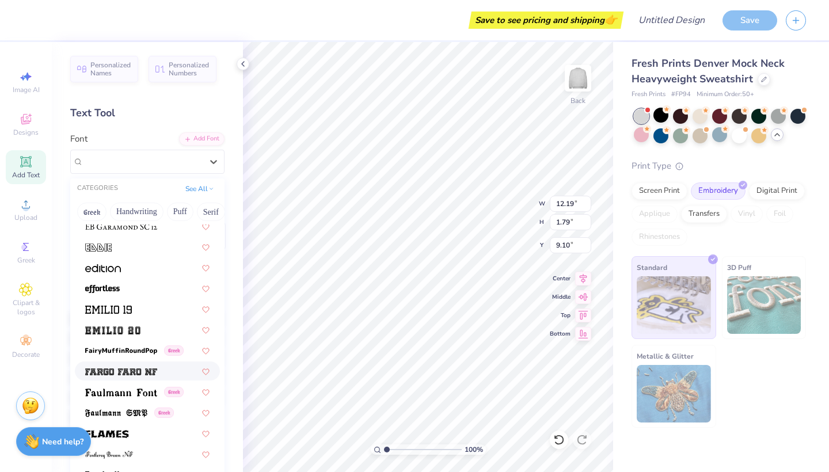
scroll to position [2283, 0]
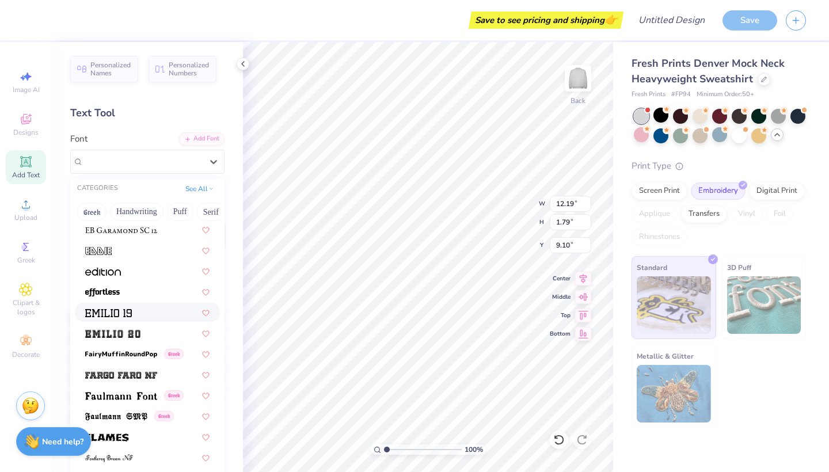
click at [123, 314] on img at bounding box center [108, 313] width 47 height 8
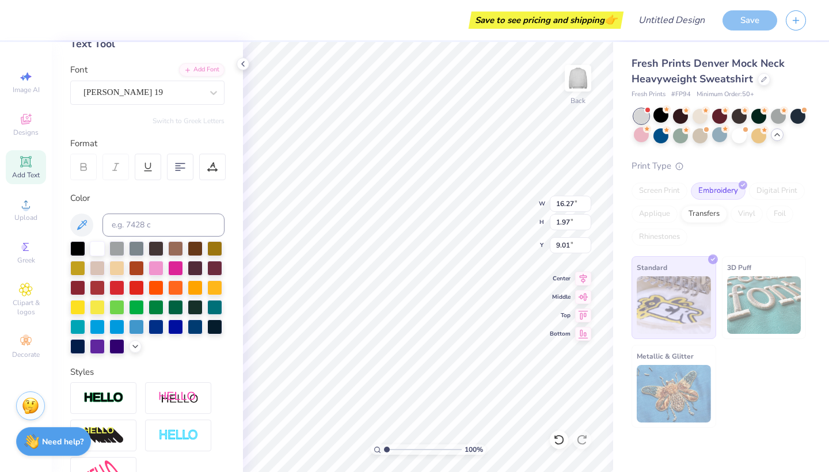
scroll to position [81, 0]
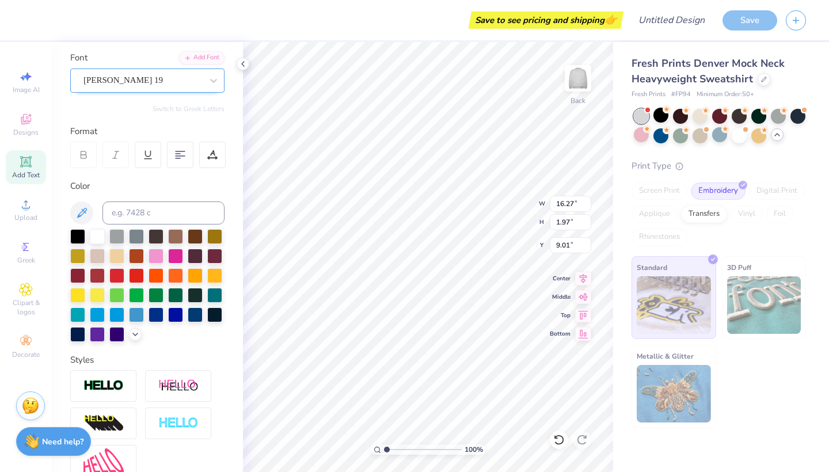
click at [148, 87] on div at bounding box center [143, 81] width 119 height 16
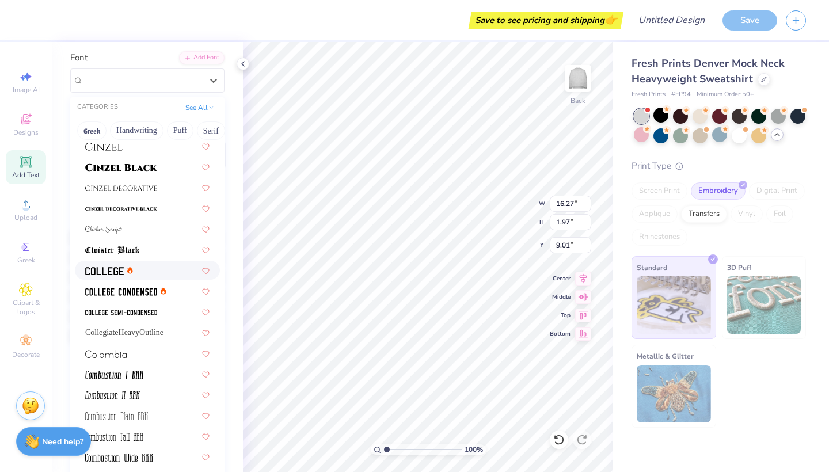
scroll to position [1454, 0]
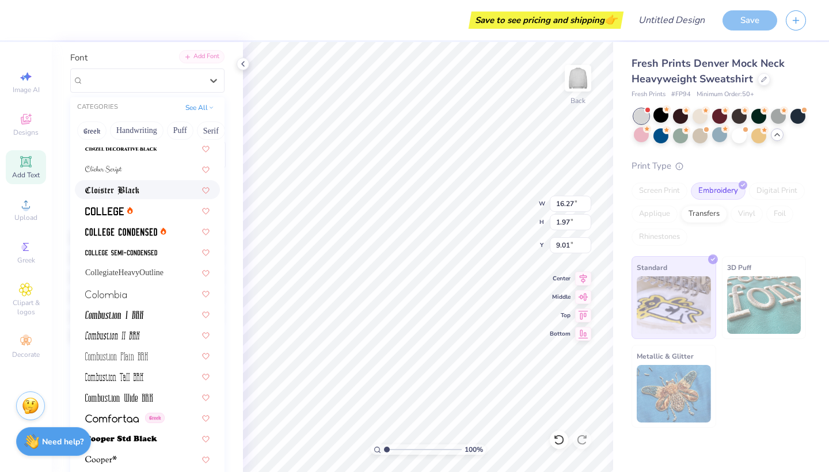
click at [202, 51] on div "Add Font" at bounding box center [201, 56] width 45 height 13
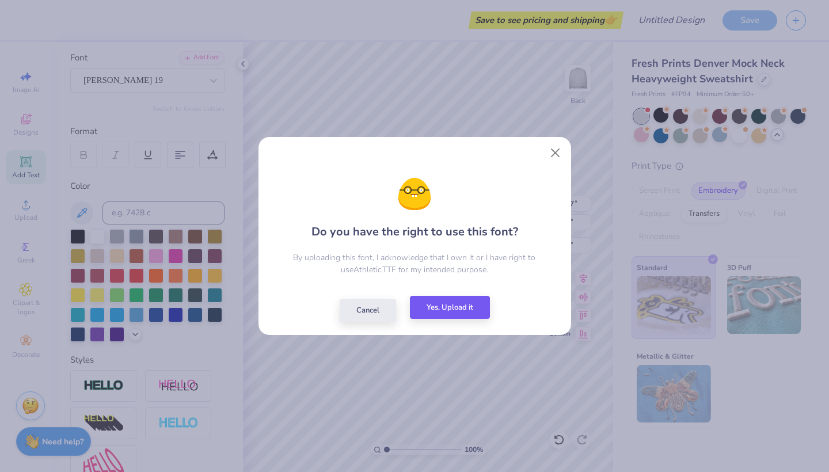
click at [441, 310] on button "Yes, Upload it" at bounding box center [450, 308] width 80 height 24
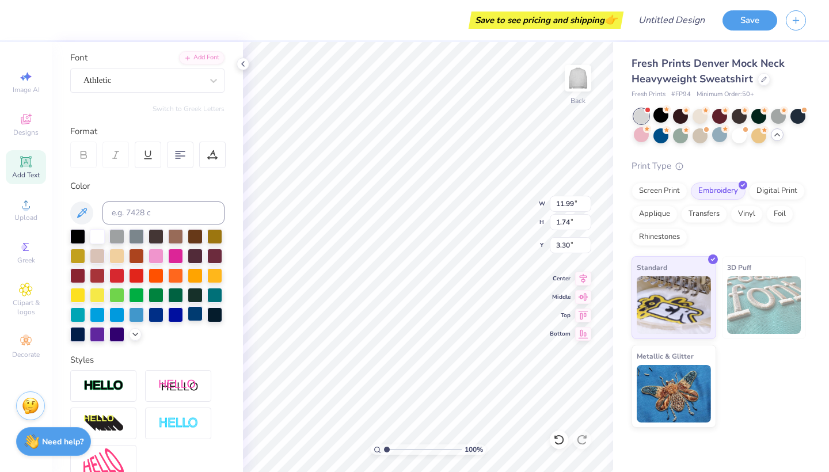
click at [194, 316] on div at bounding box center [195, 313] width 15 height 15
click at [161, 319] on div at bounding box center [156, 313] width 15 height 15
click at [177, 314] on div at bounding box center [175, 313] width 15 height 15
click at [188, 314] on div at bounding box center [195, 313] width 15 height 15
click at [74, 338] on div at bounding box center [77, 333] width 15 height 15
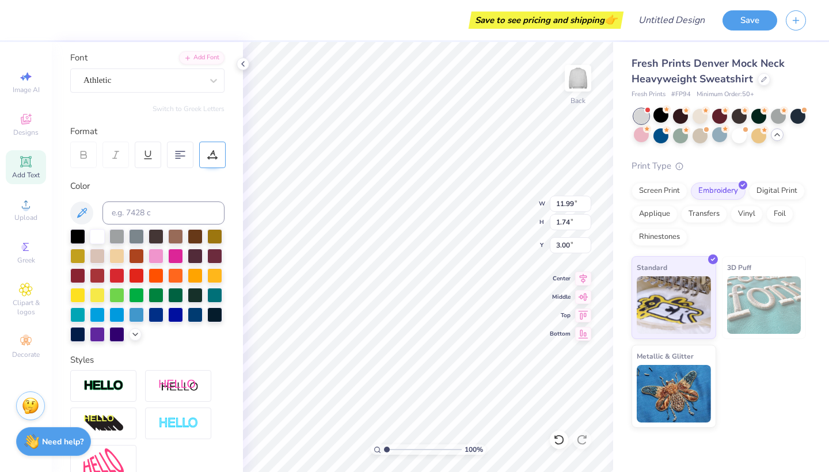
click at [215, 151] on icon at bounding box center [212, 155] width 10 height 10
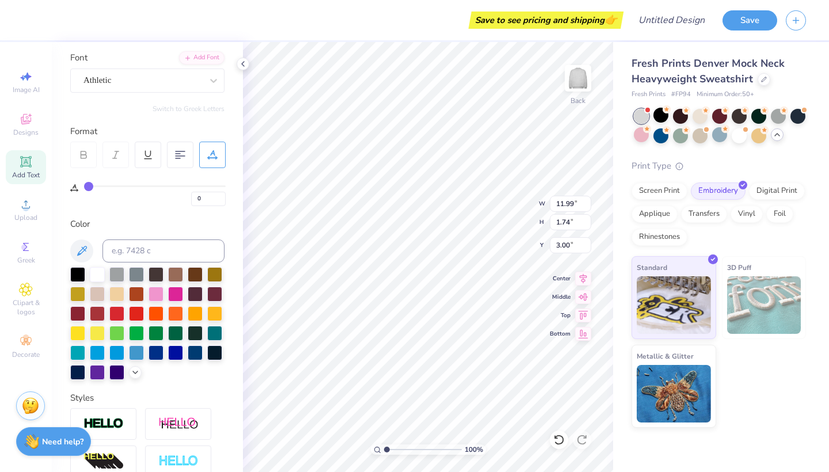
click at [97, 189] on div "0" at bounding box center [155, 195] width 142 height 21
drag, startPoint x: 87, startPoint y: 186, endPoint x: 97, endPoint y: 185, distance: 10.4
click at [97, 185] on input "range" at bounding box center [155, 186] width 142 height 2
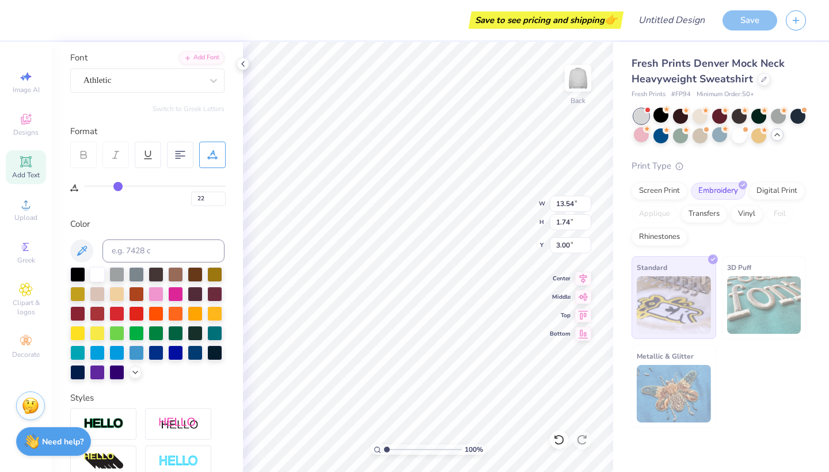
drag, startPoint x: 97, startPoint y: 185, endPoint x: 117, endPoint y: 180, distance: 20.8
click at [117, 180] on div "22" at bounding box center [155, 193] width 142 height 26
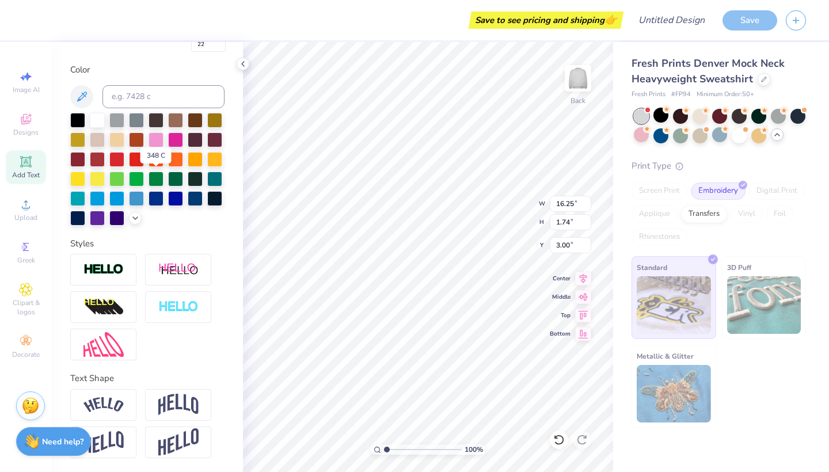
scroll to position [236, 0]
click at [187, 413] on img at bounding box center [178, 405] width 40 height 22
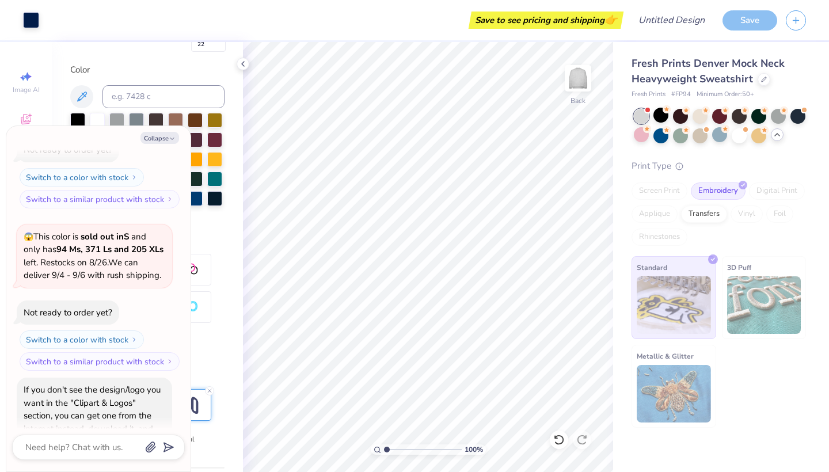
scroll to position [519, 0]
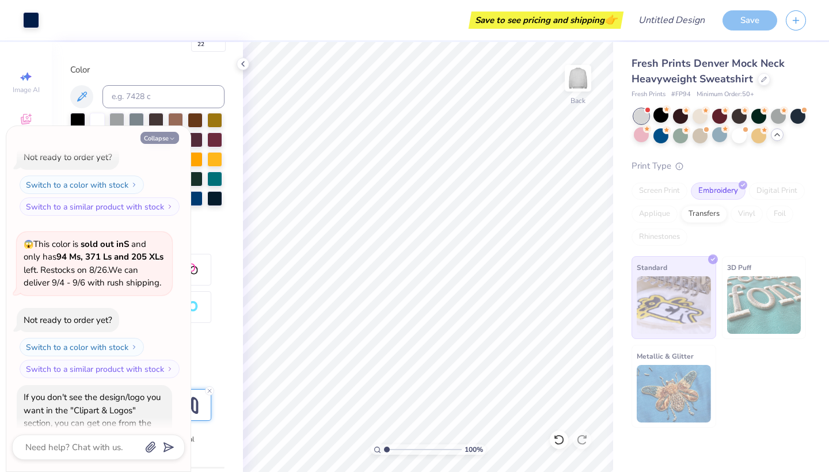
click at [154, 141] on button "Collapse" at bounding box center [160, 138] width 39 height 12
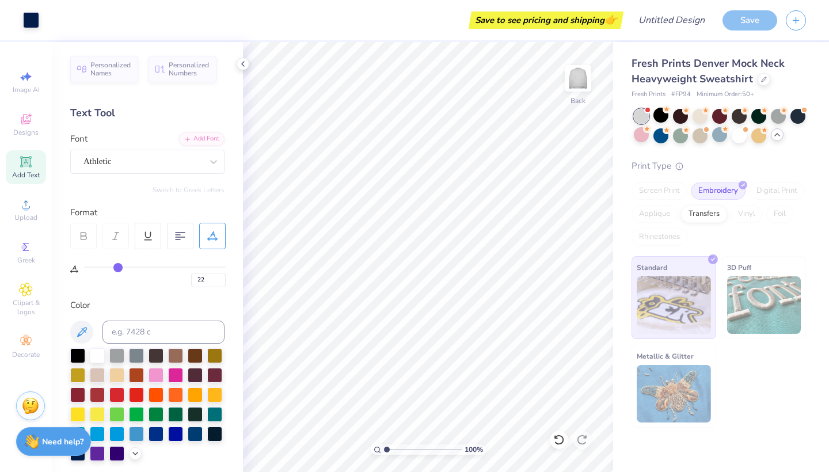
scroll to position [0, 0]
drag, startPoint x: 119, startPoint y: 266, endPoint x: 112, endPoint y: 266, distance: 6.3
click at [112, 267] on input "range" at bounding box center [155, 268] width 142 height 2
drag, startPoint x: 111, startPoint y: 267, endPoint x: 101, endPoint y: 268, distance: 10.4
click at [101, 268] on input "range" at bounding box center [155, 268] width 142 height 2
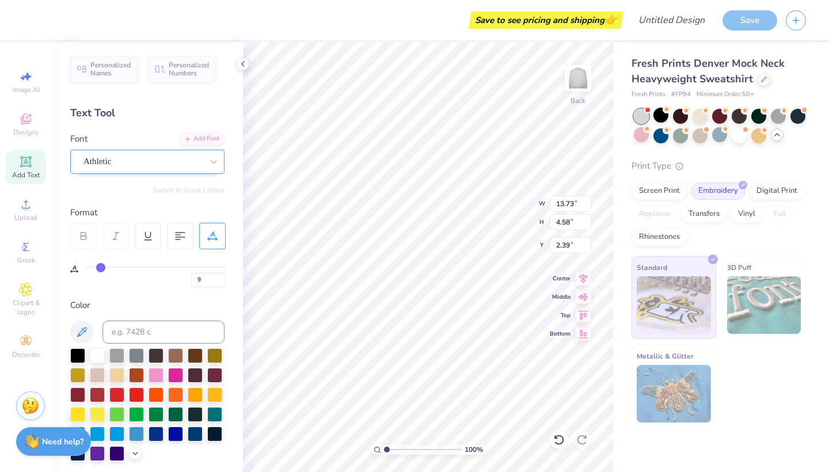
click at [151, 157] on div "Athletic" at bounding box center [142, 162] width 121 height 18
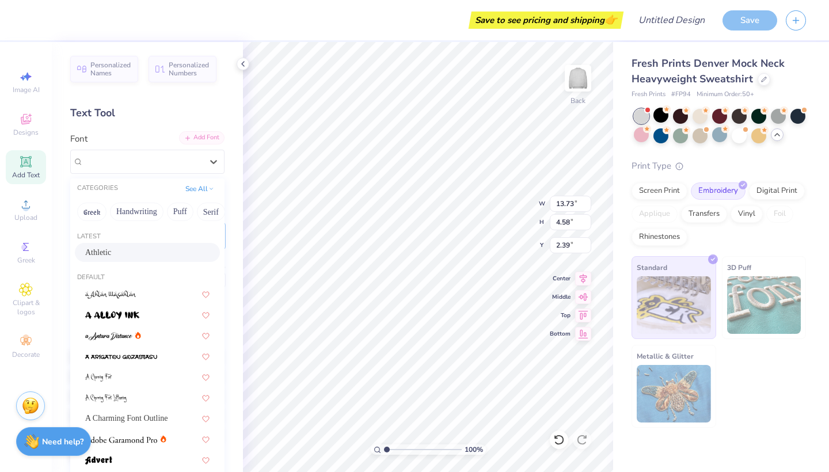
click at [201, 136] on div "Add Font" at bounding box center [201, 137] width 45 height 13
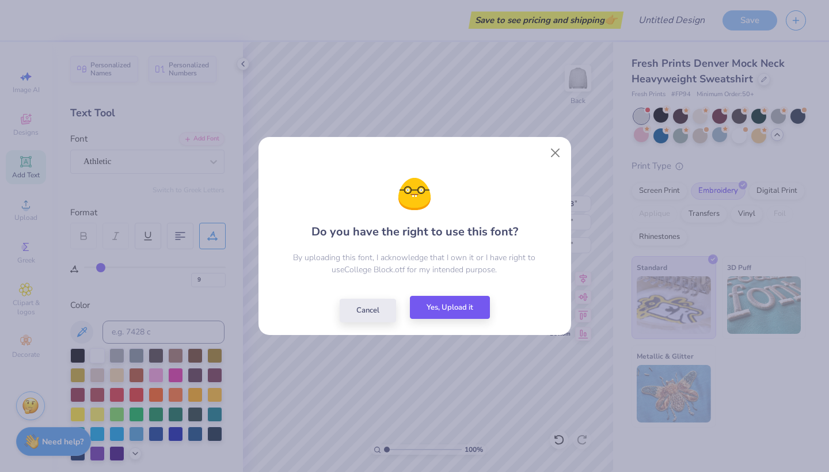
click at [446, 314] on button "Yes, Upload it" at bounding box center [450, 308] width 80 height 24
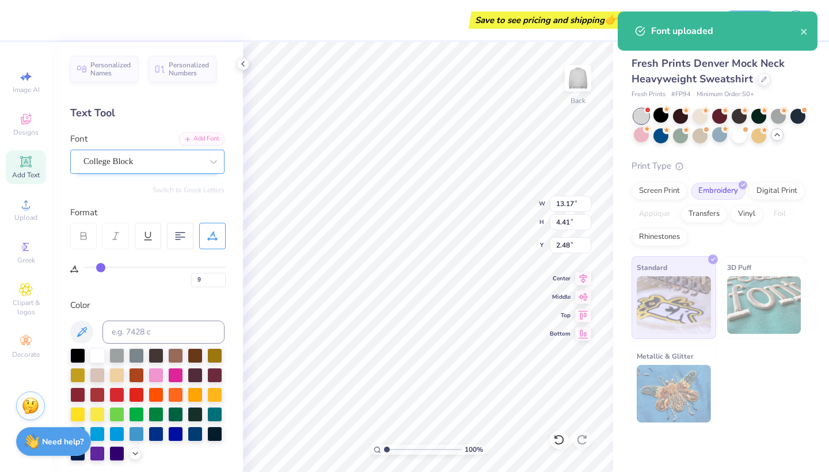
click at [191, 150] on div "College Block" at bounding box center [147, 162] width 154 height 24
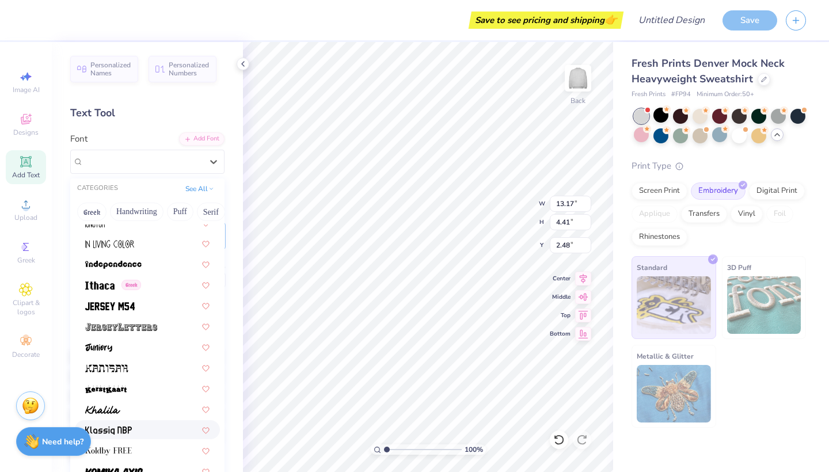
scroll to position [3178, 0]
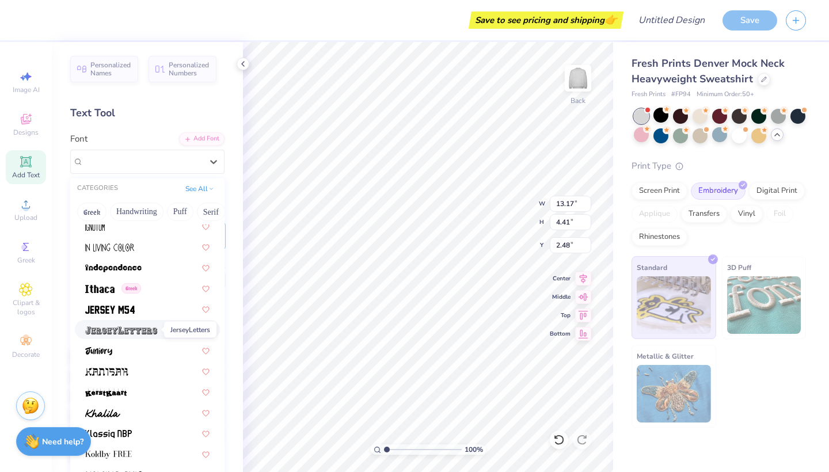
click at [139, 333] on img at bounding box center [121, 331] width 72 height 8
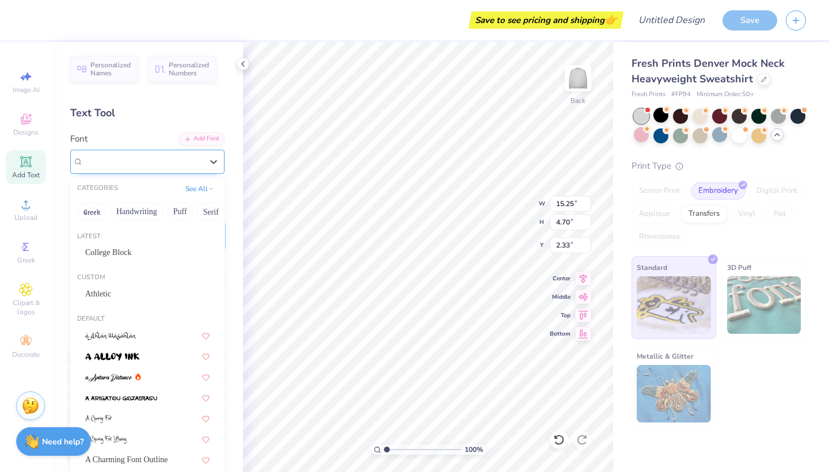
click at [129, 166] on span "JerseyLetters" at bounding box center [106, 161] width 45 height 13
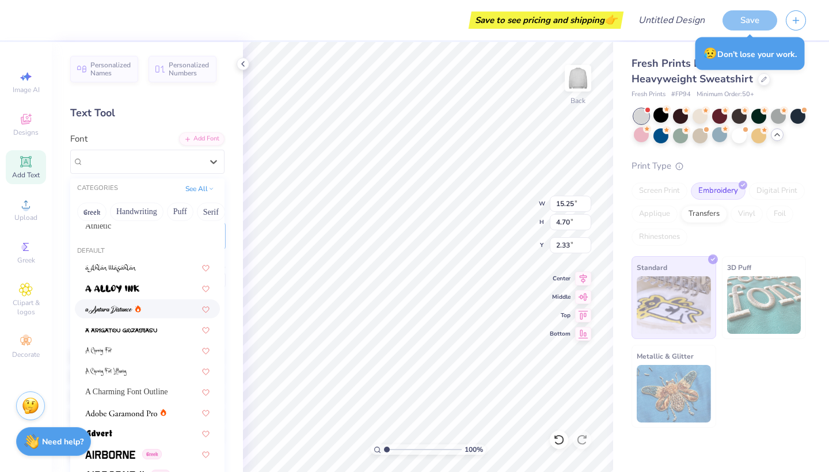
scroll to position [116, 0]
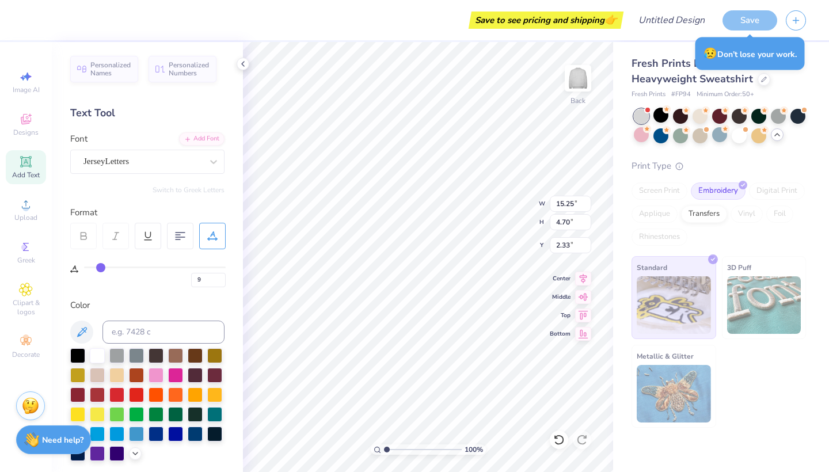
click at [51, 447] on div "Need help? Chat with us." at bounding box center [53, 440] width 75 height 29
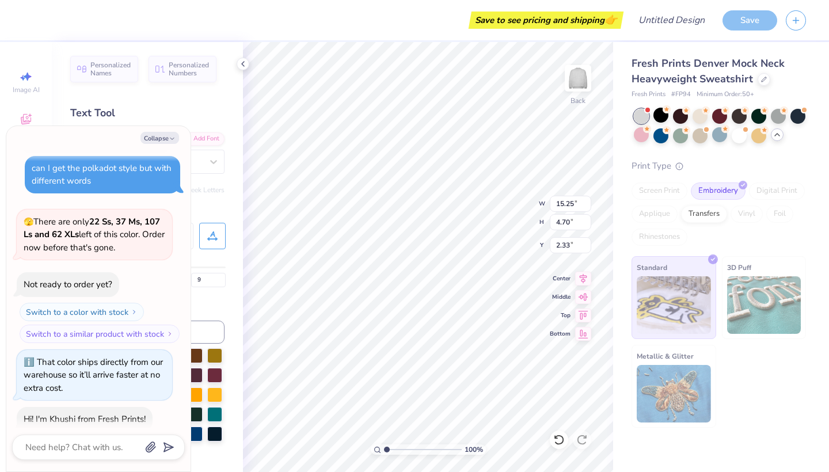
scroll to position [131, 0]
click at [165, 142] on button "Collapse" at bounding box center [160, 138] width 39 height 12
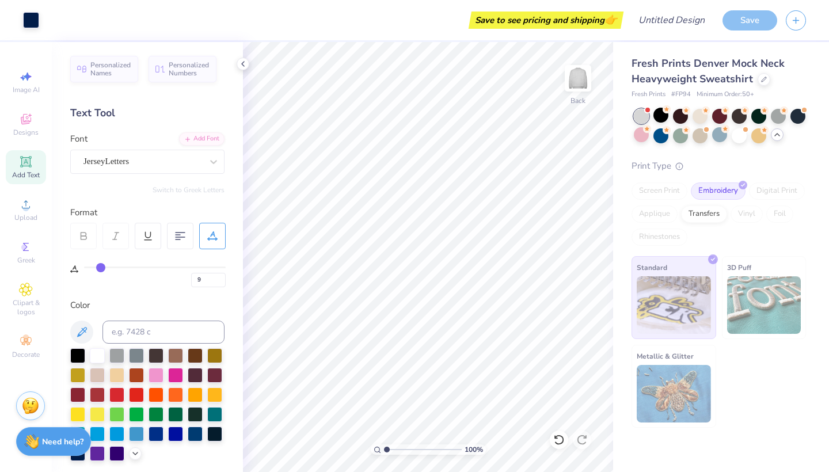
click at [151, 185] on div "Switch to Greek Letters" at bounding box center [147, 189] width 154 height 9
click at [151, 174] on div "Personalized Names Personalized Numbers Text Tool Add Font Font JerseyLetters S…" at bounding box center [147, 257] width 191 height 430
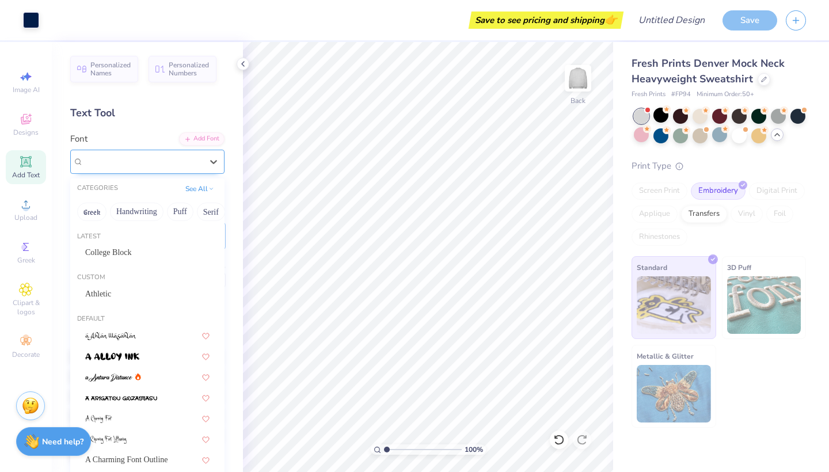
click at [129, 160] on span "JerseyLetters" at bounding box center [106, 161] width 45 height 13
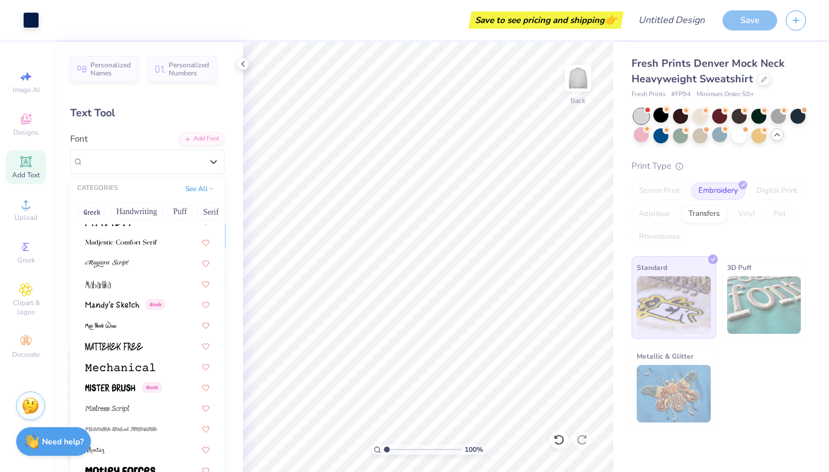
scroll to position [4356, 0]
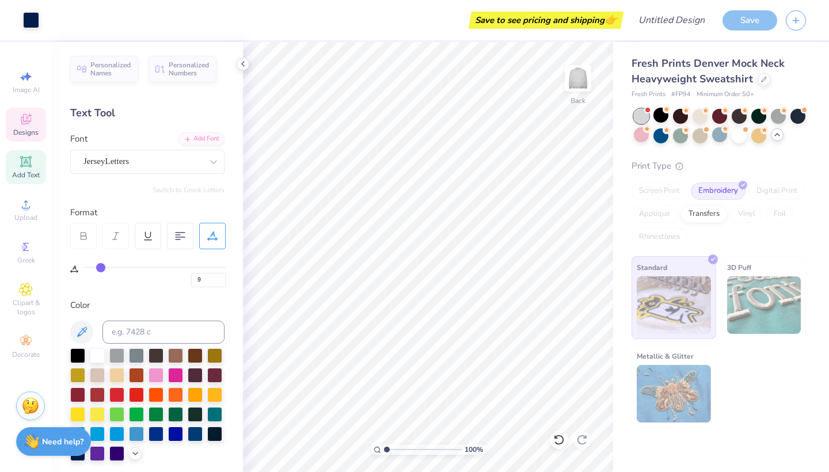
click at [20, 123] on icon at bounding box center [26, 119] width 14 height 14
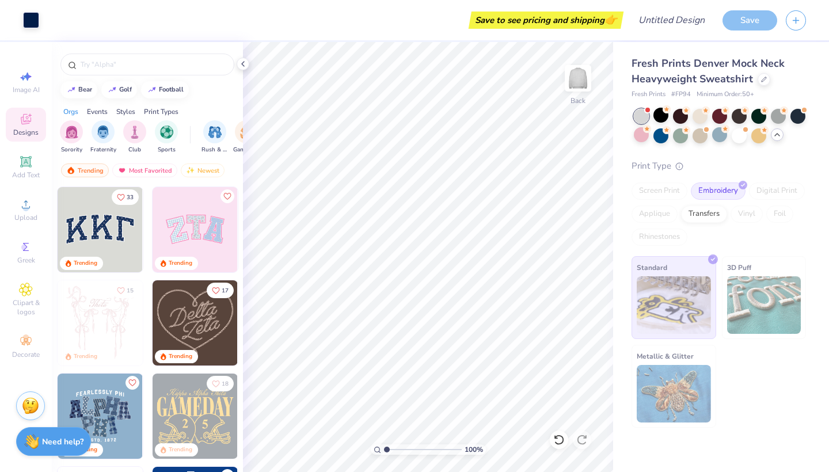
click at [72, 265] on div "Trending" at bounding box center [81, 263] width 43 height 13
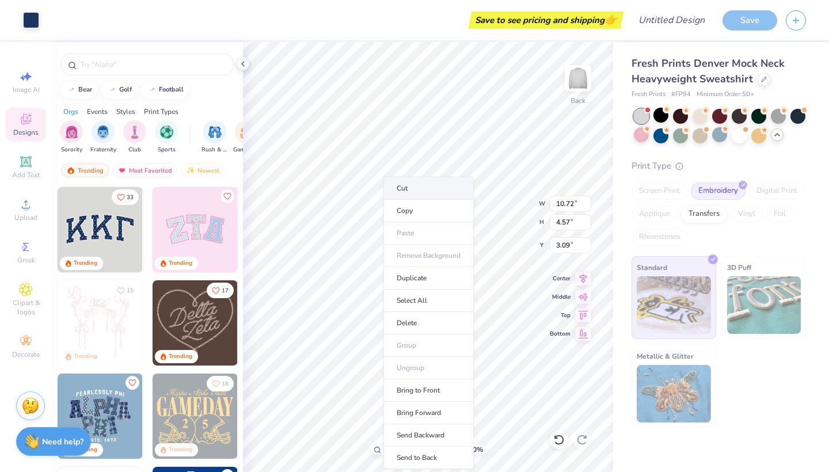
click at [401, 184] on li "Cut" at bounding box center [429, 188] width 90 height 23
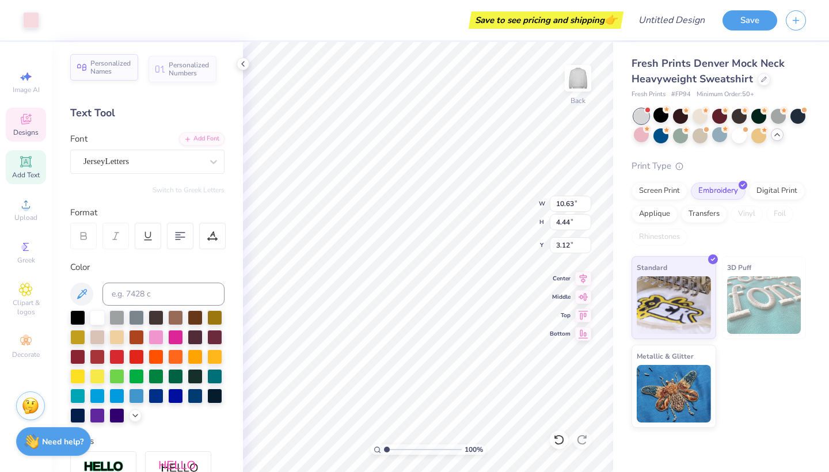
click at [100, 72] on span "Personalized Names" at bounding box center [110, 67] width 41 height 16
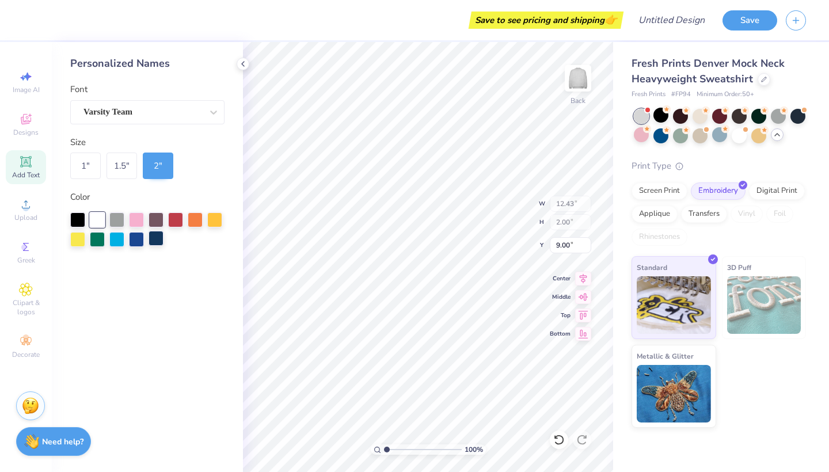
click at [157, 242] on div at bounding box center [156, 238] width 15 height 15
click at [37, 9] on div "Art colors" at bounding box center [30, 20] width 60 height 40
click at [49, 16] on div at bounding box center [52, 19] width 16 height 16
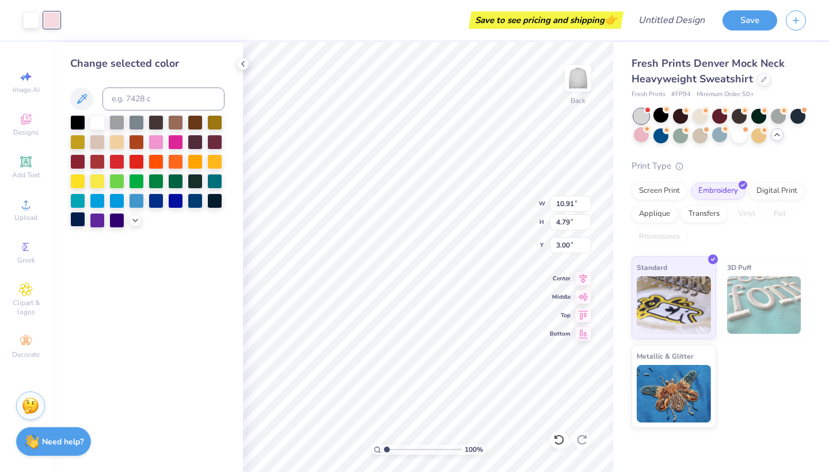
click at [80, 222] on div at bounding box center [77, 219] width 15 height 15
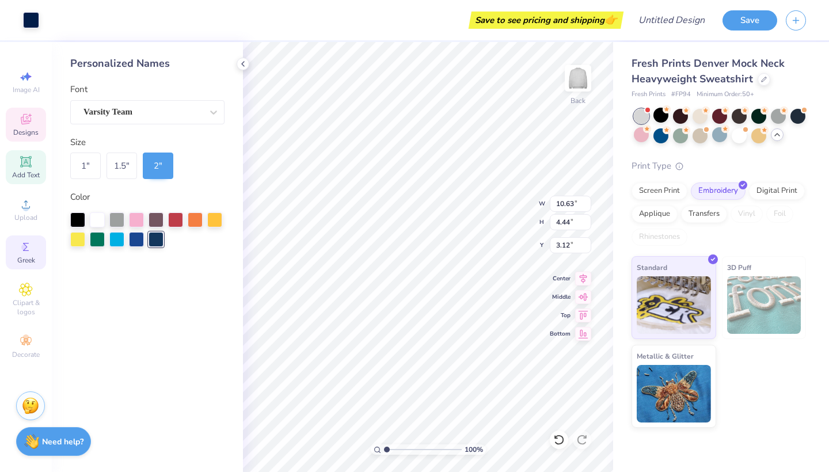
click at [24, 245] on circle at bounding box center [24, 247] width 6 height 6
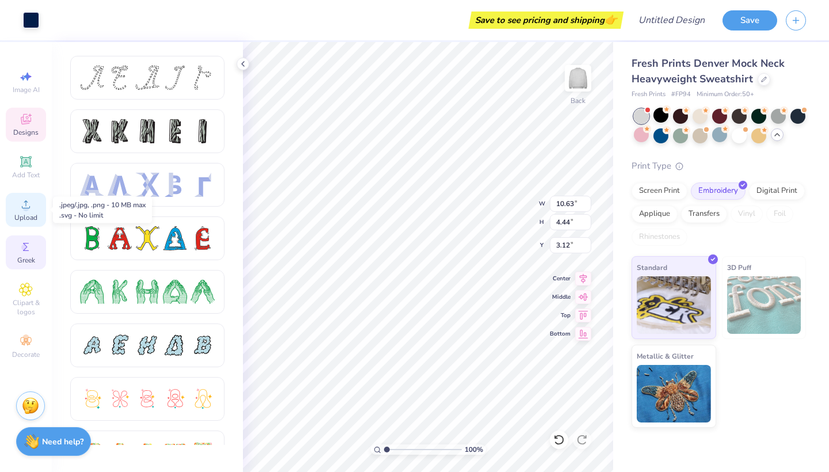
click at [30, 205] on icon at bounding box center [26, 205] width 14 height 14
click at [13, 160] on div "Add Text" at bounding box center [26, 167] width 40 height 34
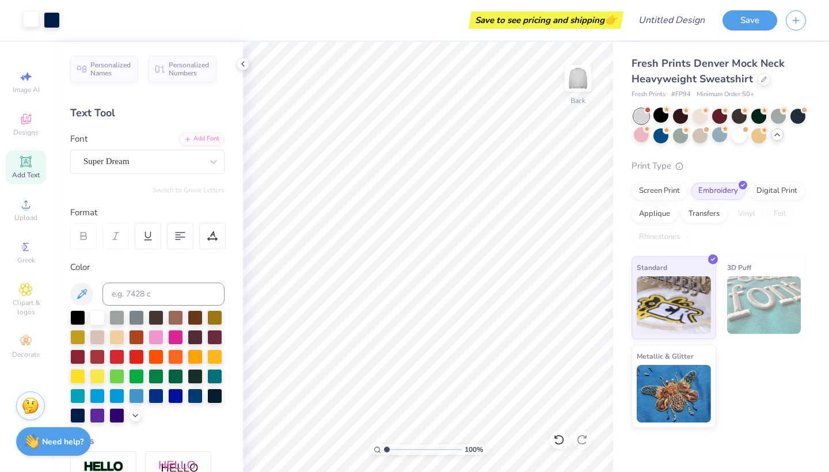
click at [36, 22] on div at bounding box center [31, 19] width 16 height 16
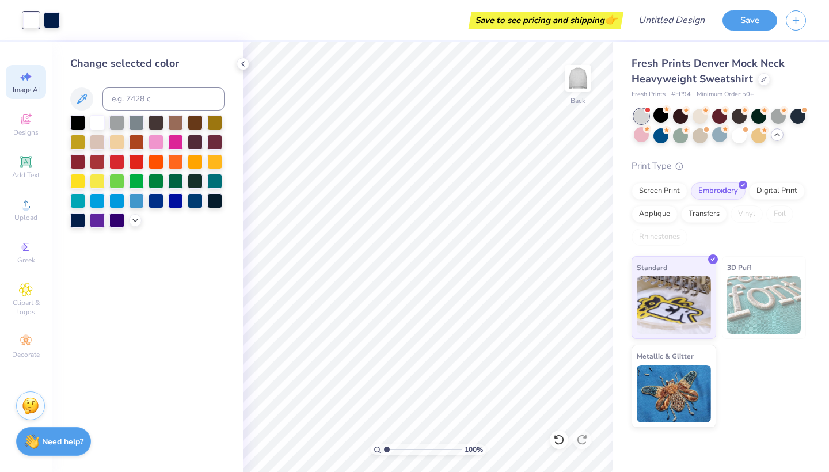
click at [14, 77] on div "Image AI" at bounding box center [26, 82] width 40 height 34
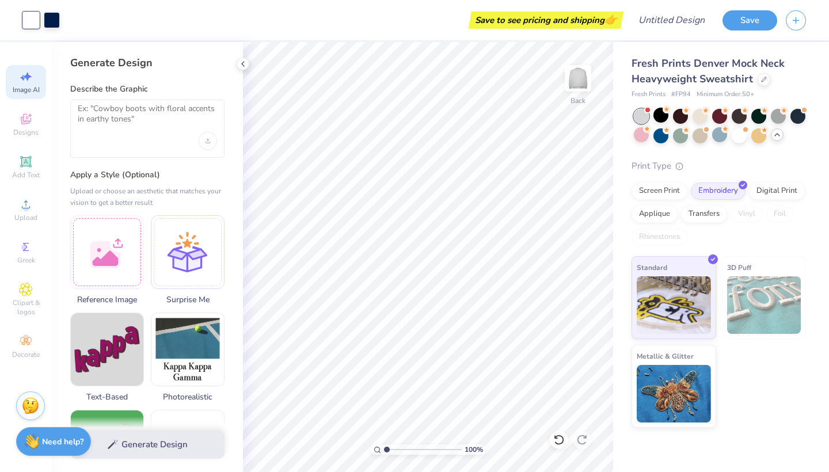
scroll to position [0, 0]
click at [117, 127] on textarea at bounding box center [147, 118] width 139 height 29
click at [166, 448] on div "Generate Design" at bounding box center [147, 445] width 191 height 56
click at [21, 159] on icon at bounding box center [26, 162] width 14 height 14
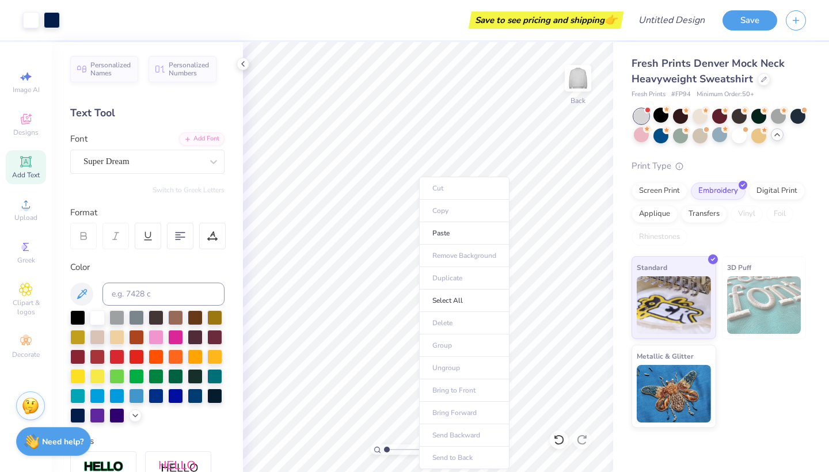
click at [211, 435] on div "Styles" at bounding box center [147, 441] width 154 height 13
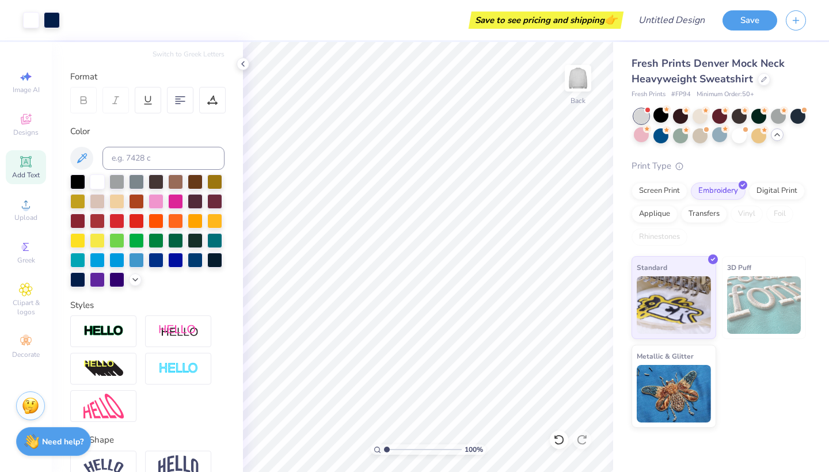
scroll to position [151, 0]
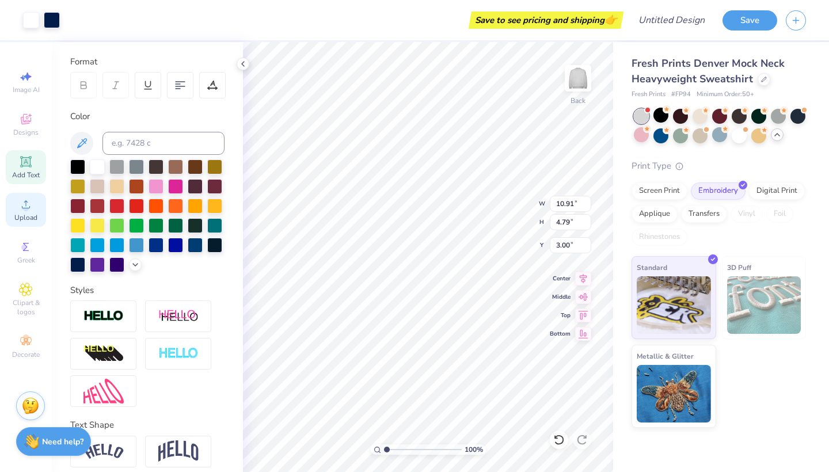
click at [31, 210] on icon at bounding box center [26, 205] width 14 height 14
click at [12, 138] on div "Designs" at bounding box center [26, 125] width 40 height 34
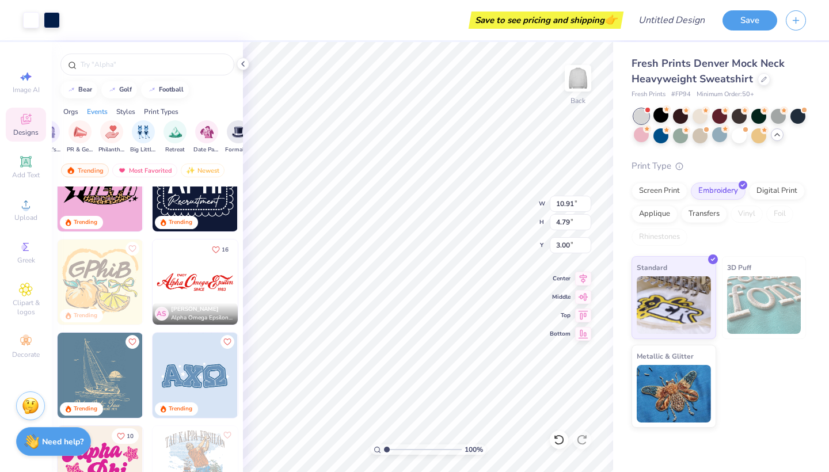
scroll to position [1067, 0]
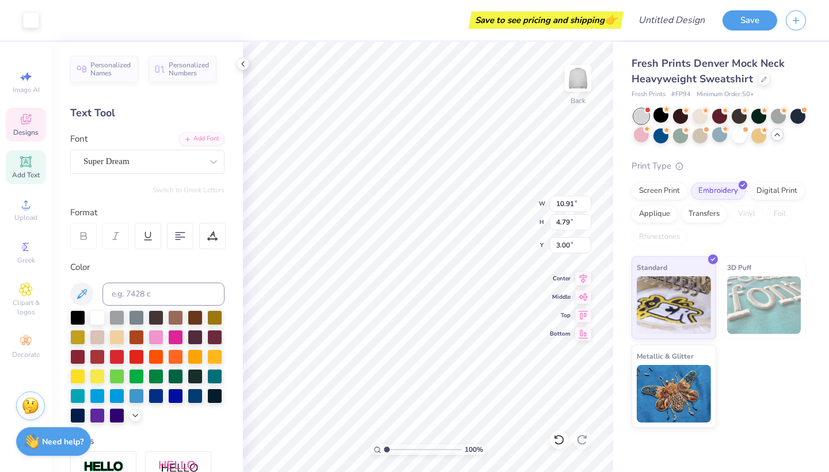
click at [42, 26] on div "Art colors Save to see pricing and shipping 👉 Design Title Save" at bounding box center [414, 20] width 829 height 40
click at [666, 114] on div at bounding box center [661, 115] width 15 height 15
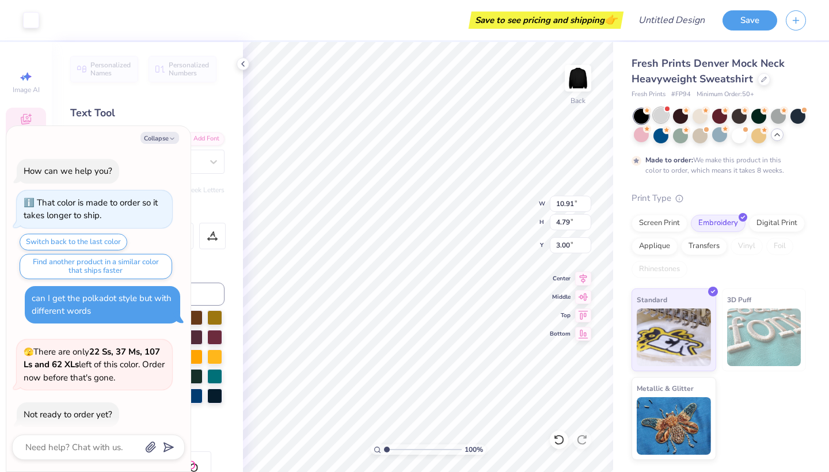
scroll to position [766, 0]
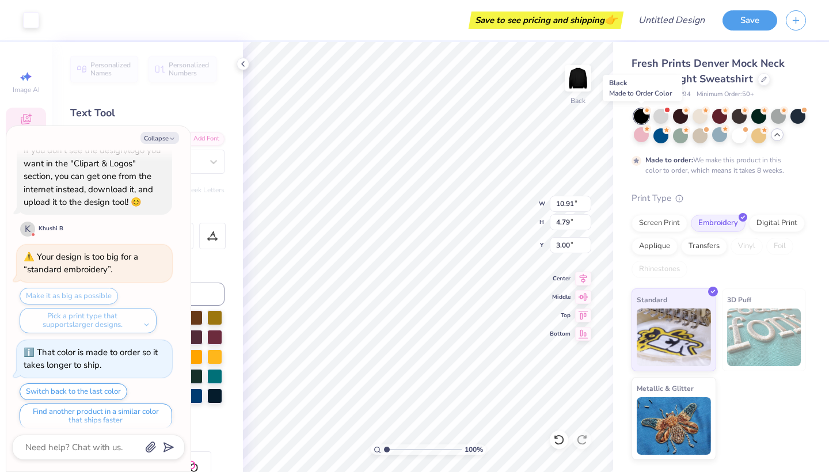
click at [638, 117] on div at bounding box center [641, 116] width 15 height 15
click at [192, 71] on span "Personalized Numbers" at bounding box center [189, 69] width 41 height 16
